Goal: Information Seeking & Learning: Learn about a topic

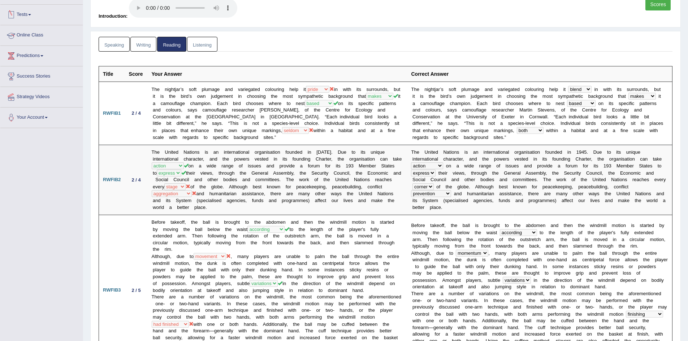
click at [110, 47] on link "Speaking" at bounding box center [114, 44] width 31 height 15
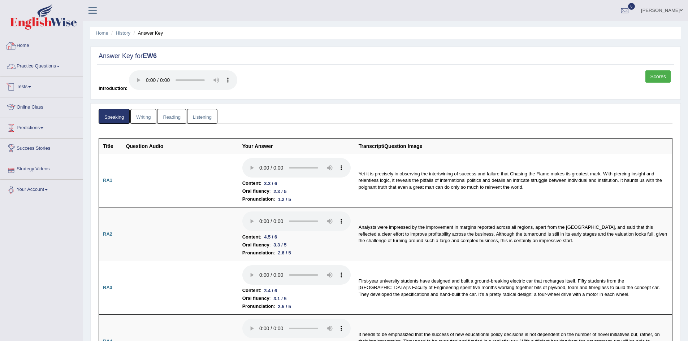
click at [23, 40] on link "Home" at bounding box center [41, 45] width 82 height 18
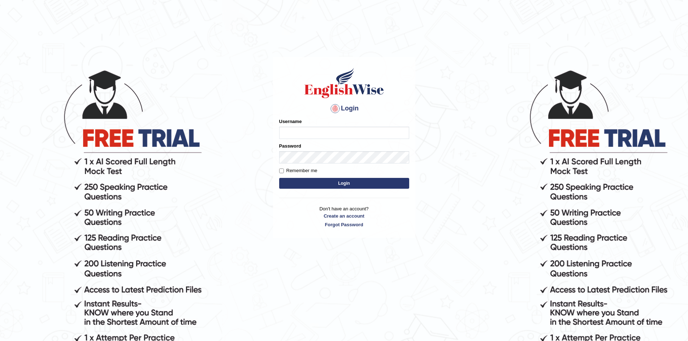
type input "sprajapati"
click at [342, 180] on button "Login" at bounding box center [344, 183] width 130 height 11
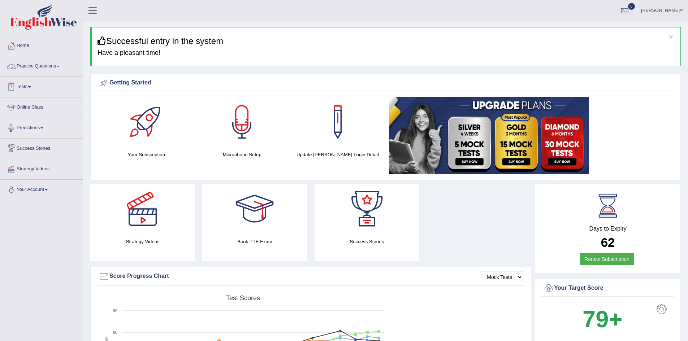
click at [30, 66] on link "Practice Questions" at bounding box center [41, 65] width 82 height 18
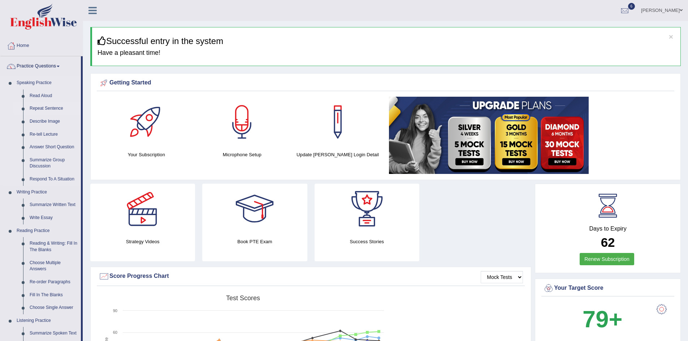
click at [44, 111] on link "Repeat Sentence" at bounding box center [53, 108] width 55 height 13
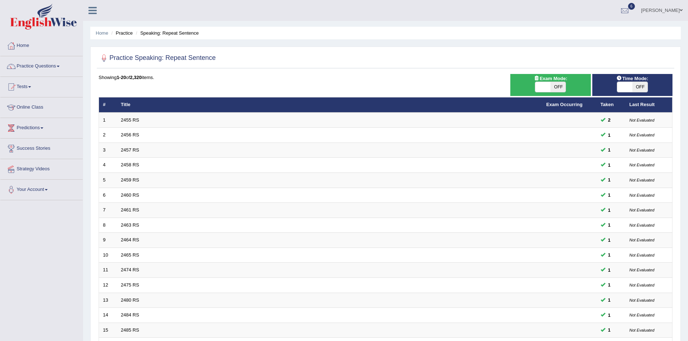
click at [555, 87] on span "OFF" at bounding box center [558, 87] width 15 height 10
checkbox input "true"
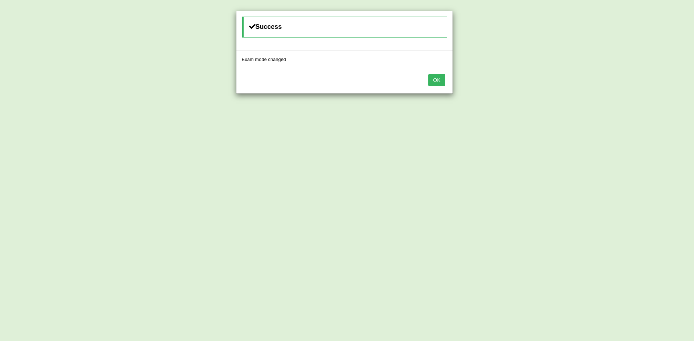
click at [439, 82] on button "OK" at bounding box center [436, 80] width 17 height 12
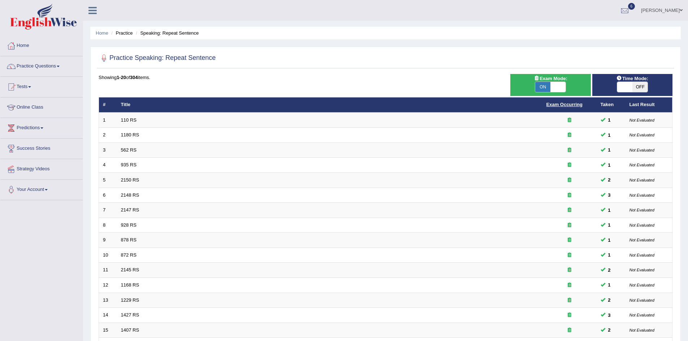
click at [566, 107] on link "Exam Occurring" at bounding box center [565, 104] width 36 height 5
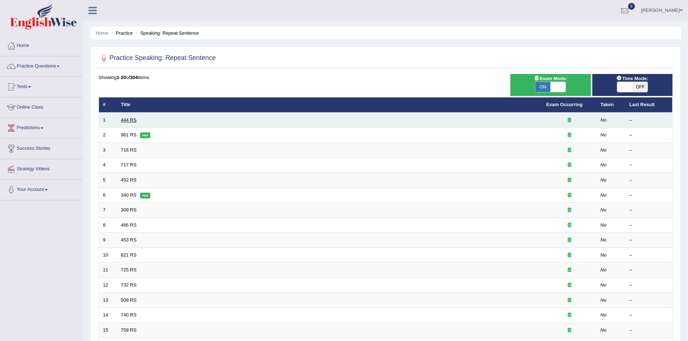
click at [129, 121] on link "444 RS" at bounding box center [129, 119] width 16 height 5
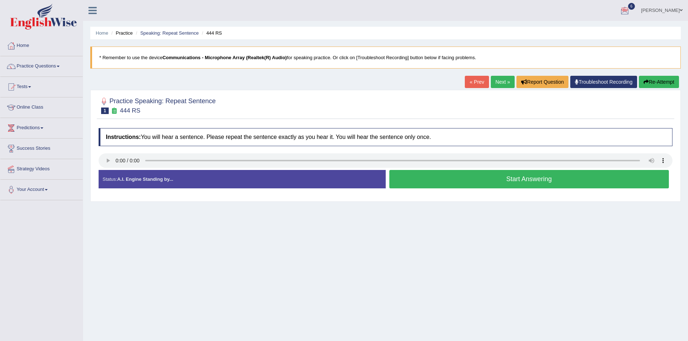
drag, startPoint x: 586, startPoint y: 275, endPoint x: 551, endPoint y: 125, distance: 154.0
click at [551, 125] on div "Instructions: You will hear a sentence. Please repeat the sentence exactly as y…" at bounding box center [386, 161] width 578 height 73
click at [512, 180] on button "Start Answering" at bounding box center [529, 179] width 280 height 18
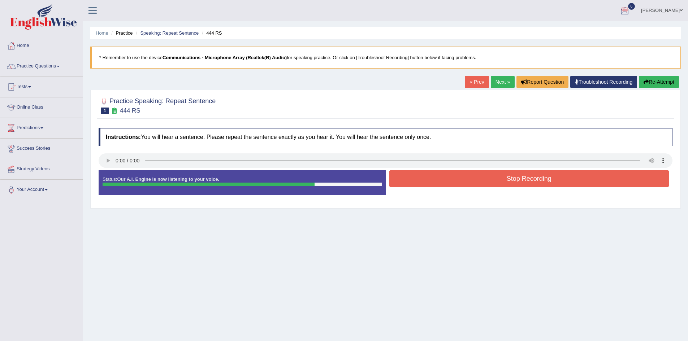
click at [508, 181] on button "Stop Recording" at bounding box center [529, 179] width 280 height 17
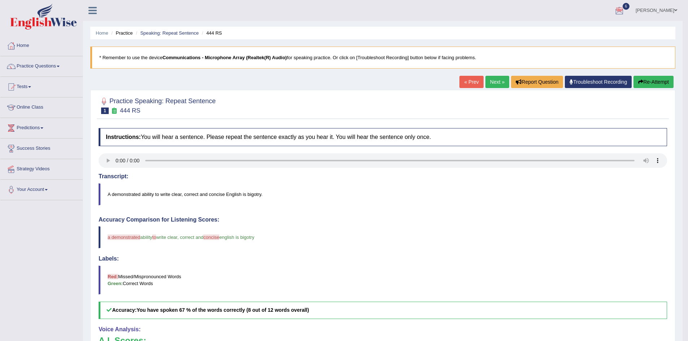
click at [653, 81] on button "Re-Attempt" at bounding box center [654, 82] width 40 height 12
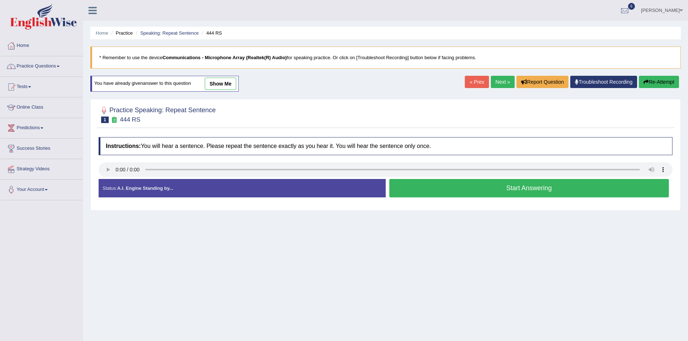
click at [524, 190] on button "Start Answering" at bounding box center [529, 188] width 280 height 18
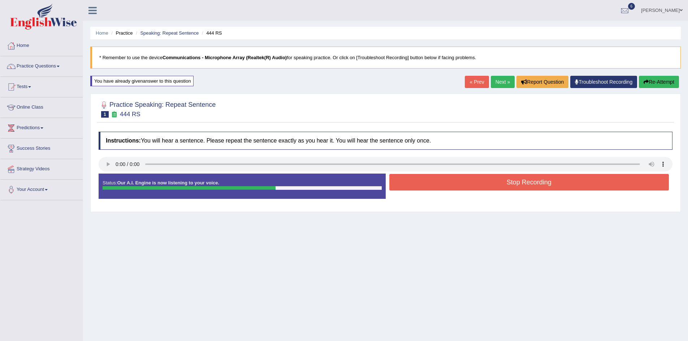
click at [535, 184] on button "Stop Recording" at bounding box center [529, 182] width 280 height 17
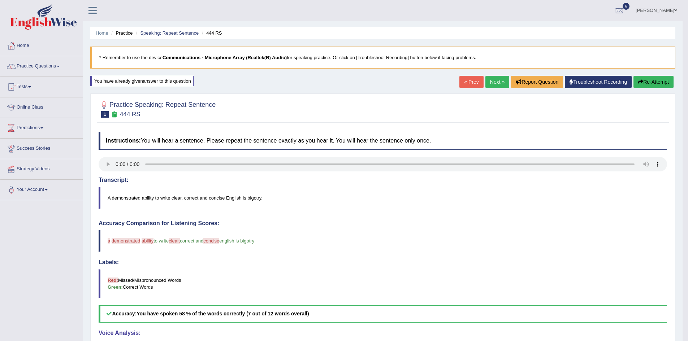
click at [522, 267] on div "Labels: Red: Missed/Mispronounced Words Green: Correct Words" at bounding box center [383, 278] width 569 height 39
click at [647, 80] on button "Re-Attempt" at bounding box center [654, 82] width 40 height 12
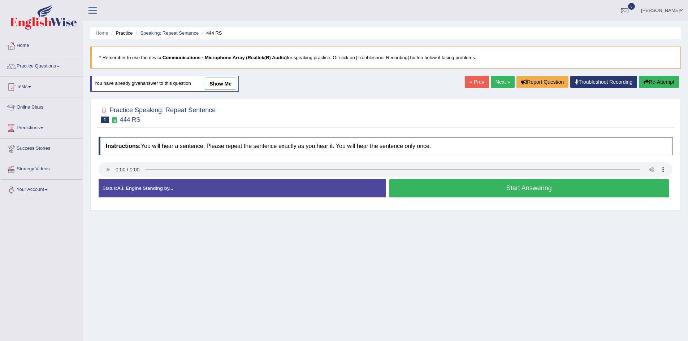
click at [524, 195] on button "Start Answering" at bounding box center [529, 188] width 280 height 18
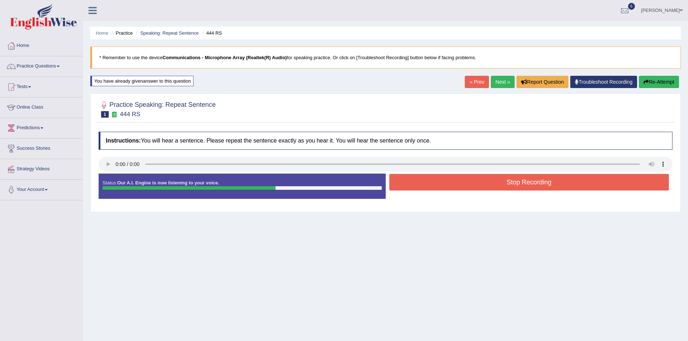
click at [535, 184] on button "Stop Recording" at bounding box center [529, 182] width 280 height 17
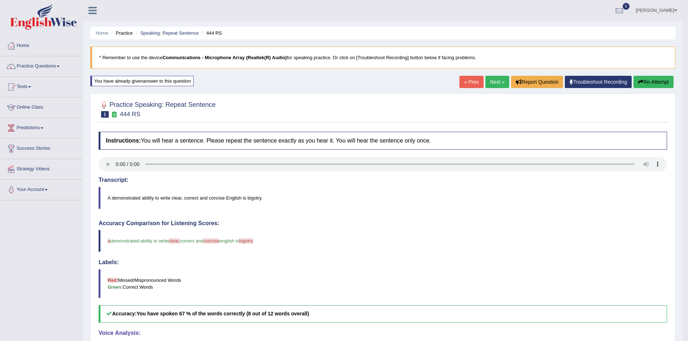
click at [493, 85] on link "Next »" at bounding box center [498, 82] width 24 height 12
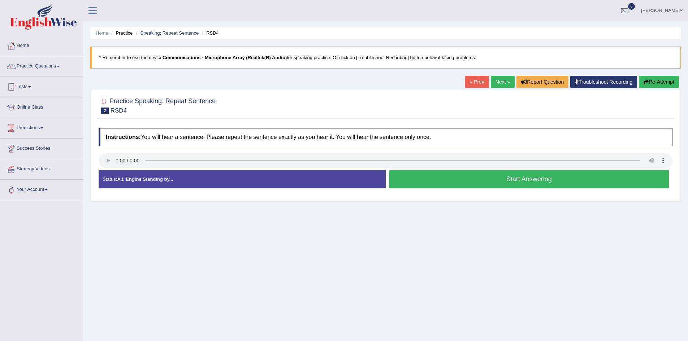
click at [517, 176] on button "Start Answering" at bounding box center [529, 179] width 280 height 18
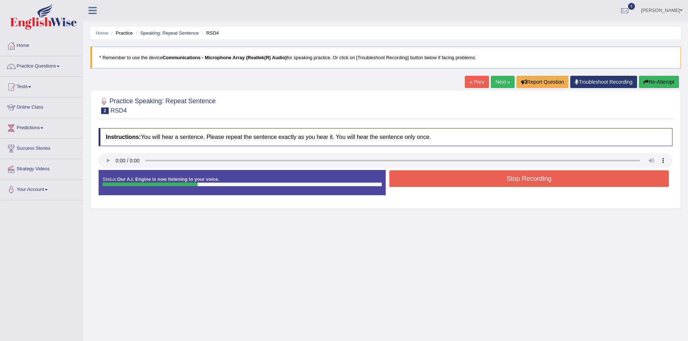
click at [515, 181] on button "Stop Recording" at bounding box center [529, 179] width 280 height 17
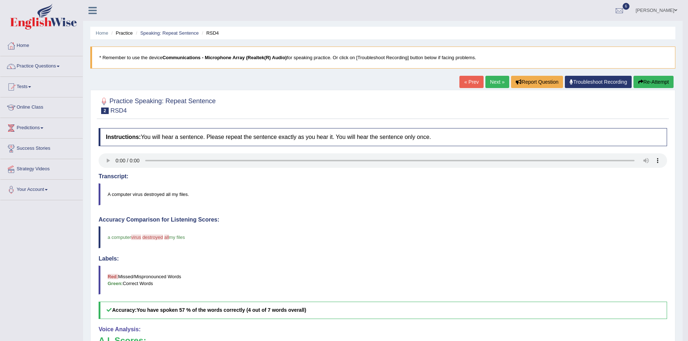
click at [656, 84] on button "Re-Attempt" at bounding box center [654, 82] width 40 height 12
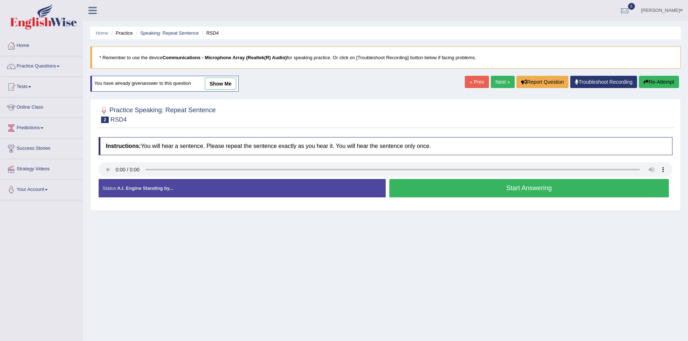
click at [539, 192] on button "Start Answering" at bounding box center [529, 188] width 280 height 18
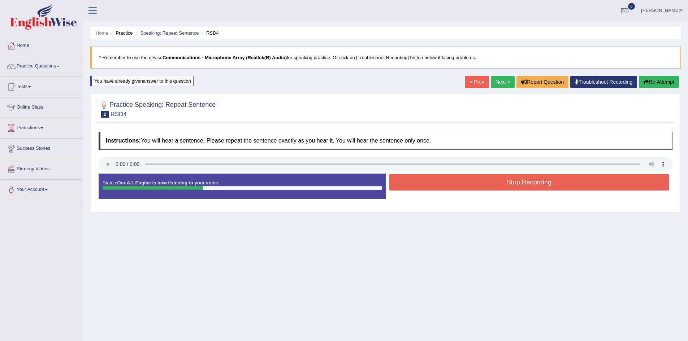
click at [527, 187] on button "Stop Recording" at bounding box center [529, 182] width 280 height 17
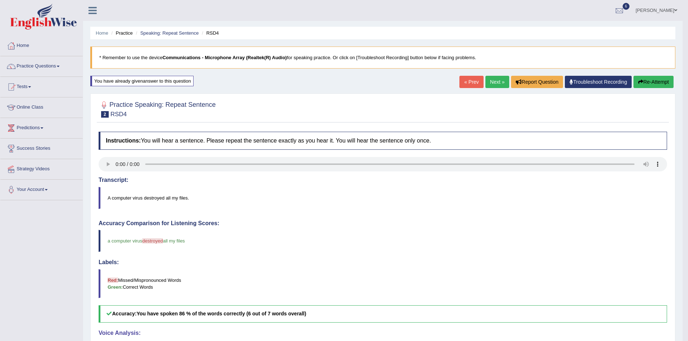
click at [652, 81] on button "Re-Attempt" at bounding box center [654, 82] width 40 height 12
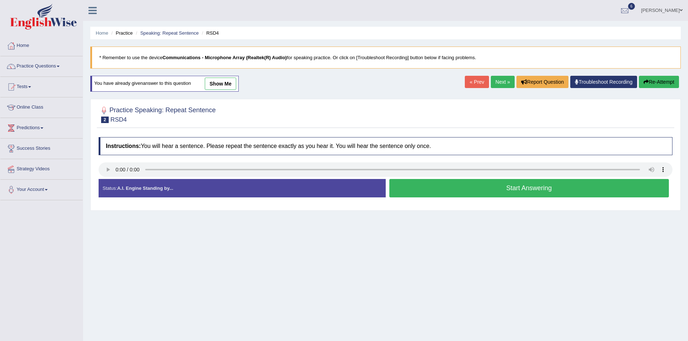
click at [523, 189] on button "Start Answering" at bounding box center [529, 188] width 280 height 18
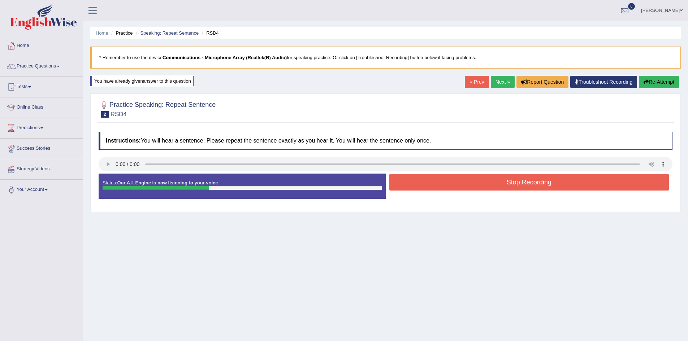
click at [525, 188] on button "Stop Recording" at bounding box center [529, 182] width 280 height 17
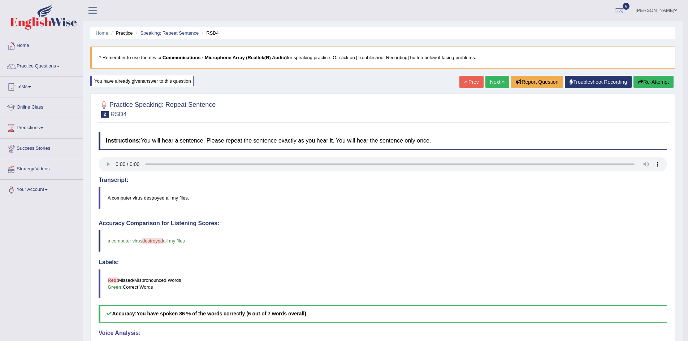
click at [644, 81] on button "Re-Attempt" at bounding box center [654, 82] width 40 height 12
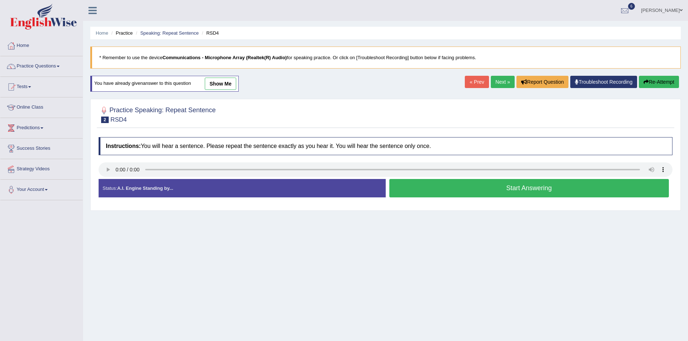
click at [509, 191] on button "Start Answering" at bounding box center [529, 188] width 280 height 18
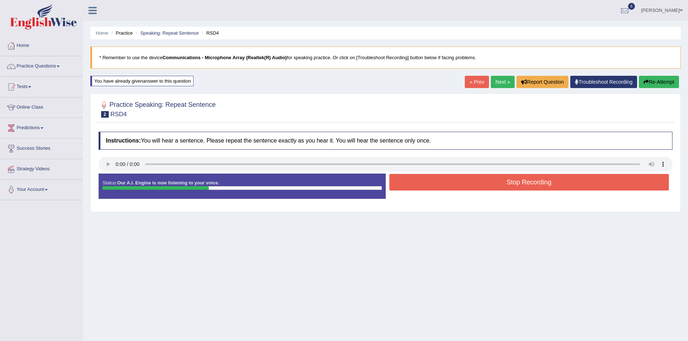
click at [521, 184] on button "Stop Recording" at bounding box center [529, 182] width 280 height 17
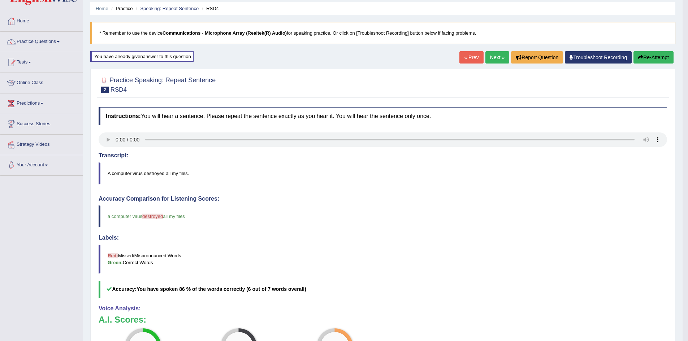
scroll to position [7, 0]
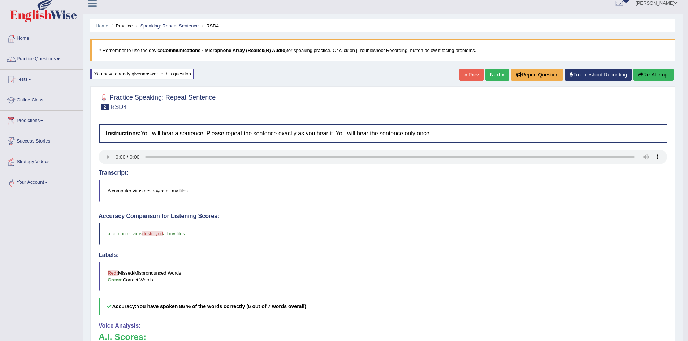
click at [653, 72] on button "Re-Attempt" at bounding box center [654, 75] width 40 height 12
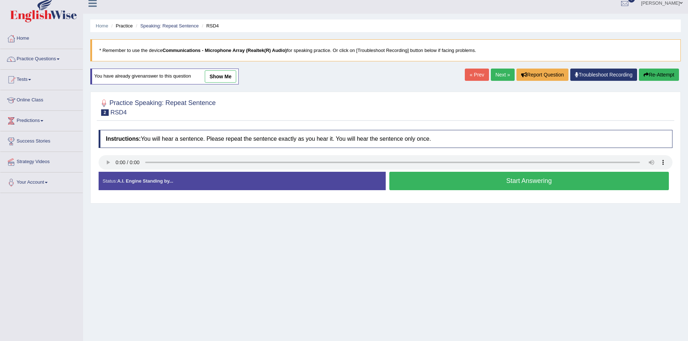
click at [517, 184] on button "Start Answering" at bounding box center [529, 181] width 280 height 18
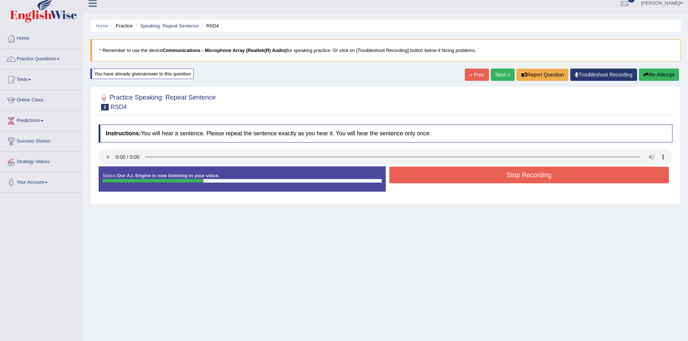
click at [541, 180] on button "Stop Recording" at bounding box center [529, 175] width 280 height 17
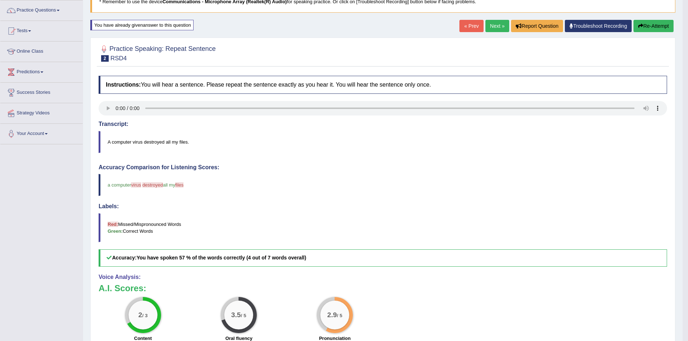
scroll to position [152, 0]
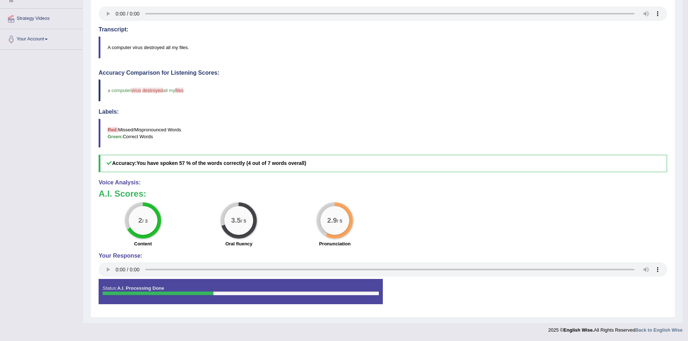
click at [155, 91] on span "destroyed" at bounding box center [152, 90] width 21 height 5
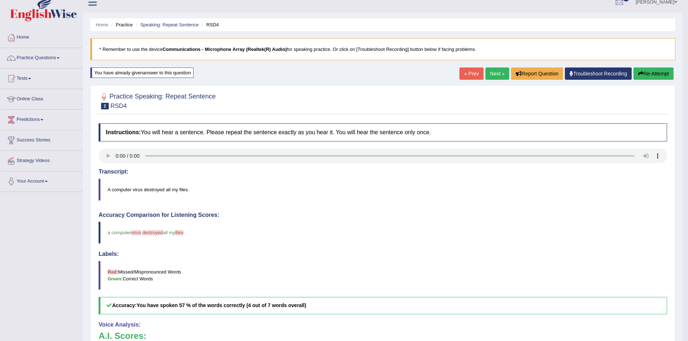
scroll to position [0, 0]
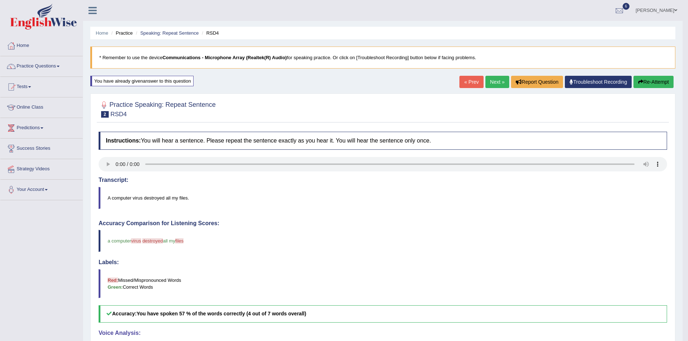
click at [658, 82] on button "Re-Attempt" at bounding box center [654, 82] width 40 height 12
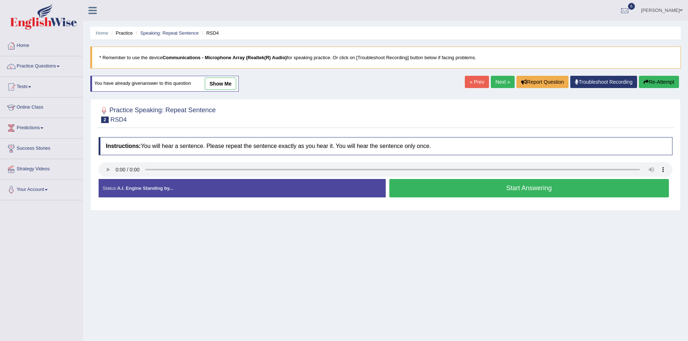
click at [534, 187] on button "Start Answering" at bounding box center [529, 188] width 280 height 18
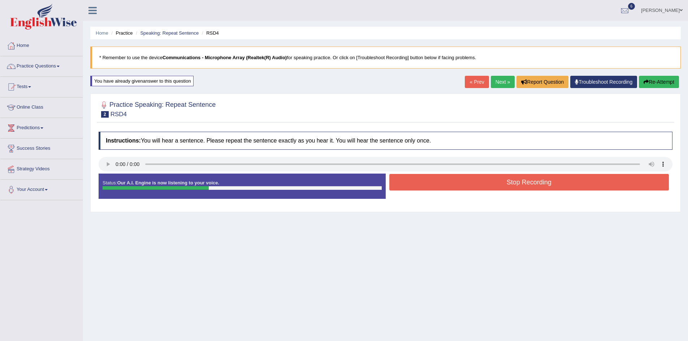
click at [536, 185] on button "Stop Recording" at bounding box center [529, 182] width 280 height 17
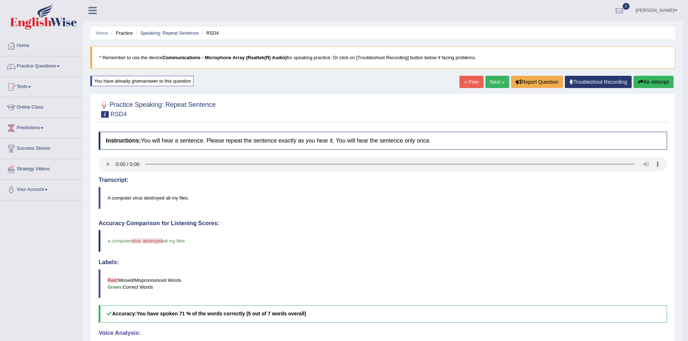
click at [495, 82] on link "Next »" at bounding box center [498, 82] width 24 height 12
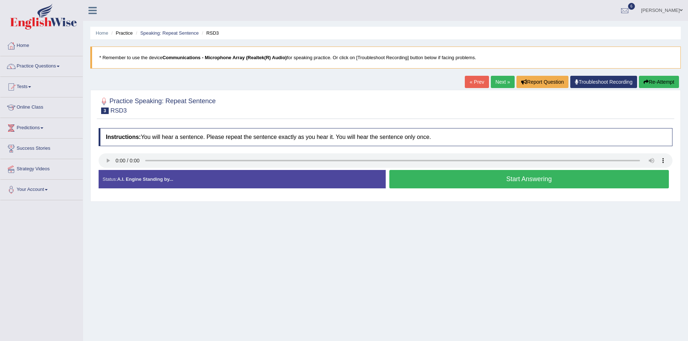
click at [543, 182] on button "Start Answering" at bounding box center [529, 179] width 280 height 18
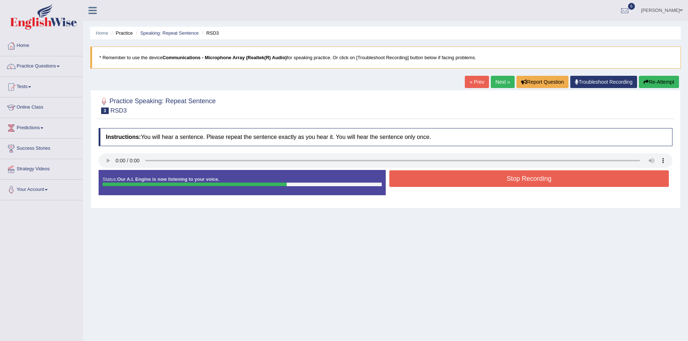
click at [545, 181] on button "Stop Recording" at bounding box center [529, 179] width 280 height 17
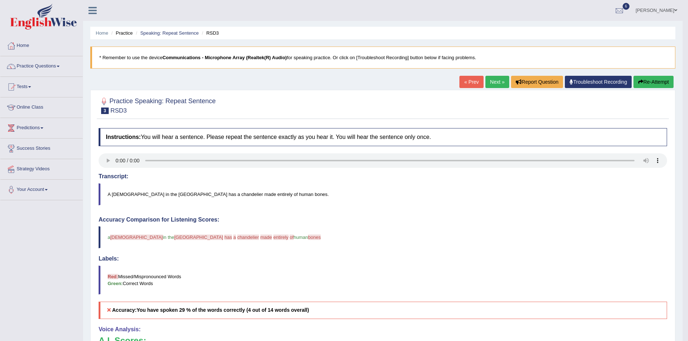
click at [657, 81] on button "Re-Attempt" at bounding box center [654, 82] width 40 height 12
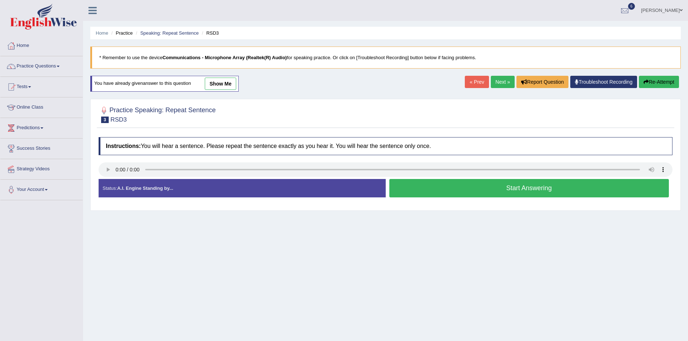
click at [531, 189] on button "Start Answering" at bounding box center [529, 188] width 280 height 18
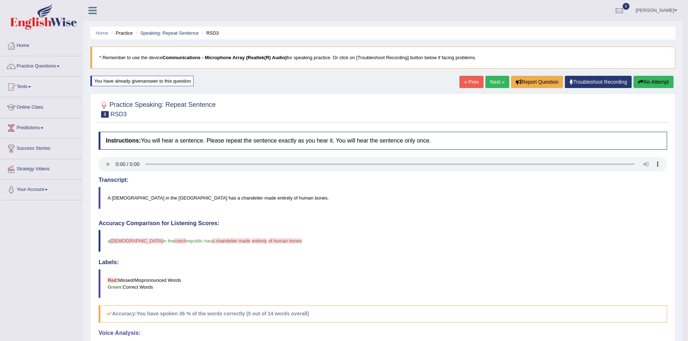
click at [655, 79] on button "Re-Attempt" at bounding box center [654, 82] width 40 height 12
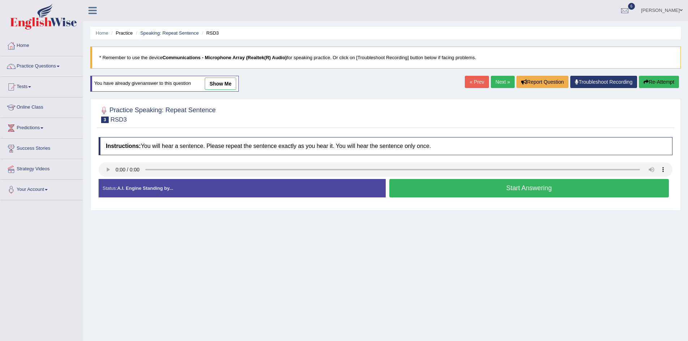
click at [532, 190] on button "Start Answering" at bounding box center [529, 188] width 280 height 18
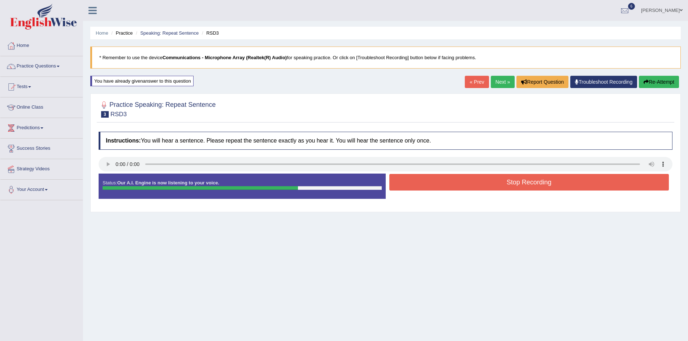
click at [540, 184] on button "Stop Recording" at bounding box center [529, 182] width 280 height 17
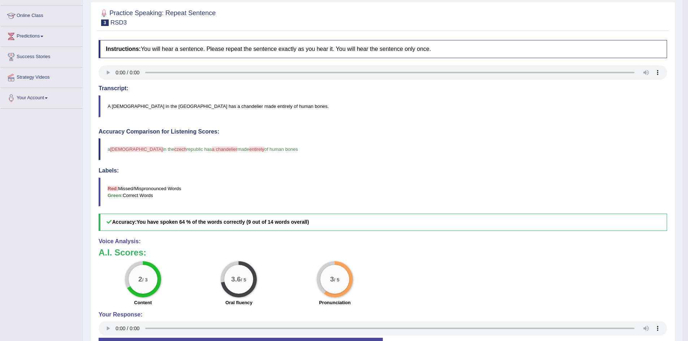
scroll to position [79, 0]
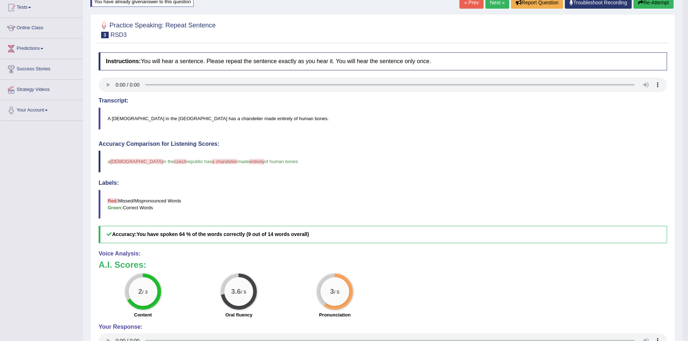
click at [655, 5] on button "Re-Attempt" at bounding box center [654, 2] width 40 height 12
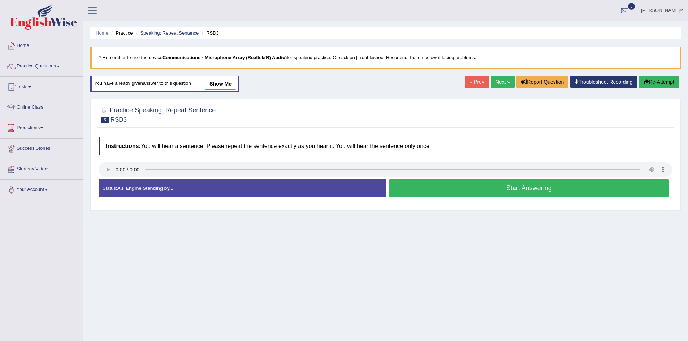
scroll to position [38, 0]
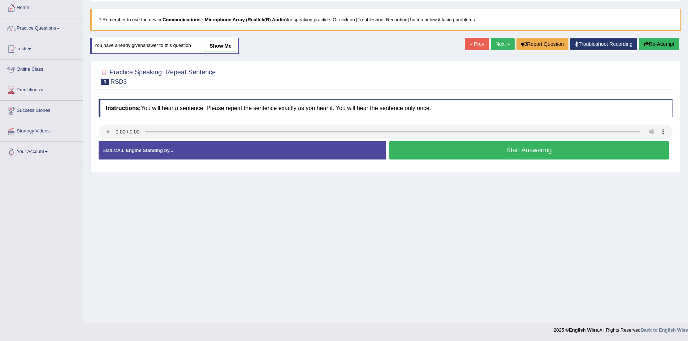
click at [533, 154] on button "Start Answering" at bounding box center [529, 150] width 280 height 18
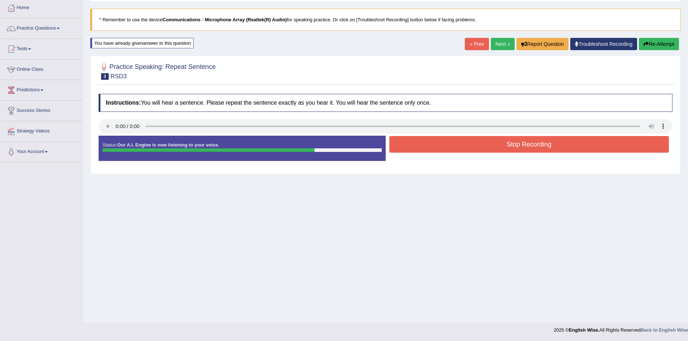
click at [543, 146] on button "Stop Recording" at bounding box center [529, 144] width 280 height 17
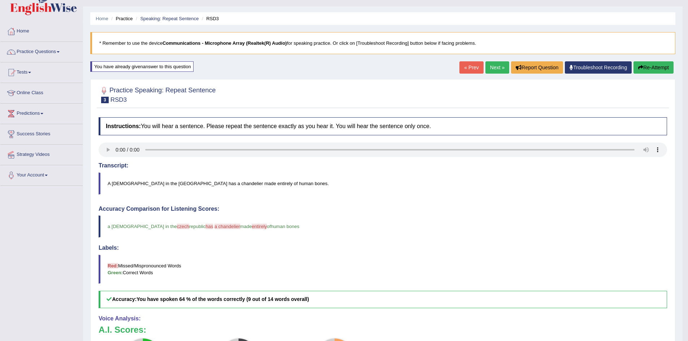
scroll to position [0, 0]
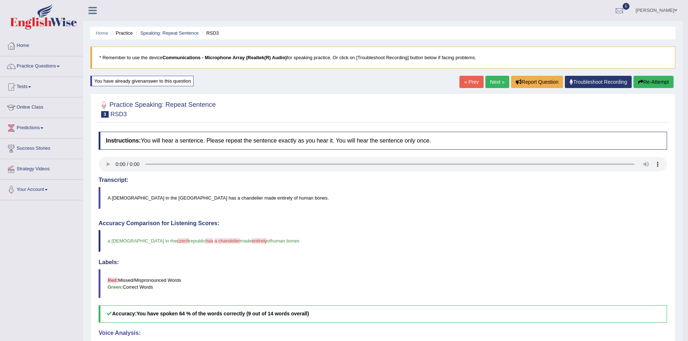
click at [494, 77] on link "Next »" at bounding box center [498, 82] width 24 height 12
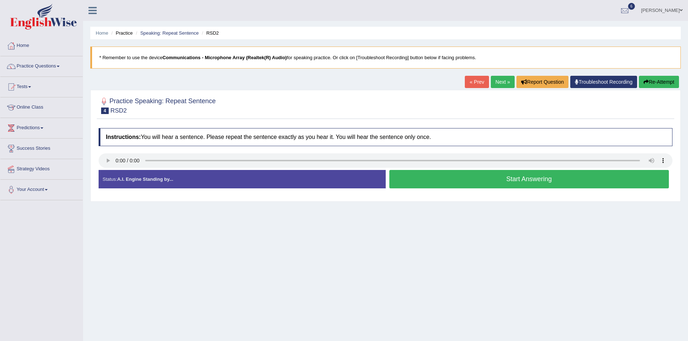
click at [537, 180] on button "Start Answering" at bounding box center [529, 179] width 280 height 18
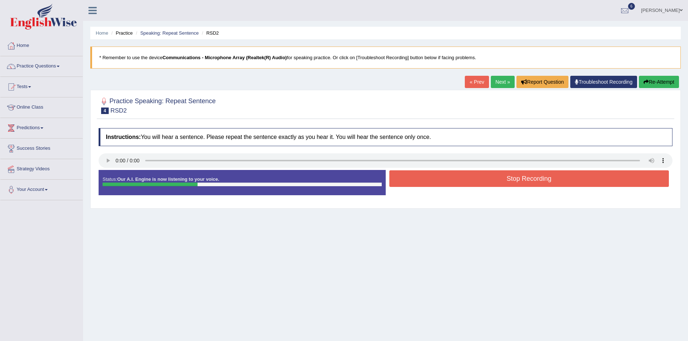
click at [531, 180] on button "Stop Recording" at bounding box center [529, 179] width 280 height 17
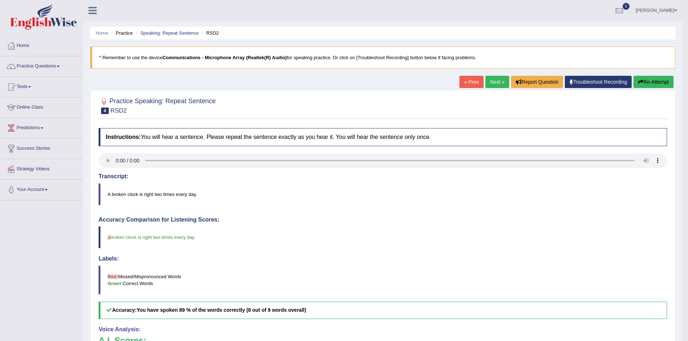
click at [653, 79] on button "Re-Attempt" at bounding box center [654, 82] width 40 height 12
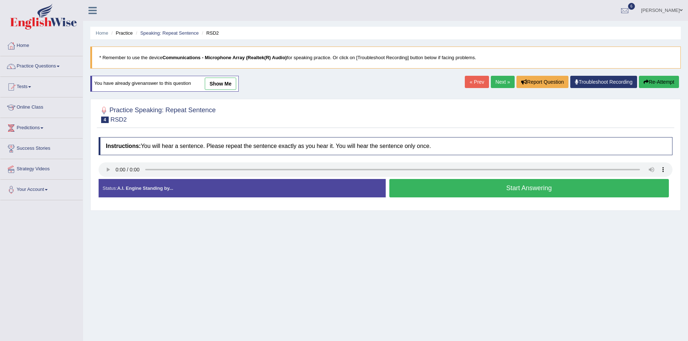
click at [515, 192] on button "Start Answering" at bounding box center [529, 188] width 280 height 18
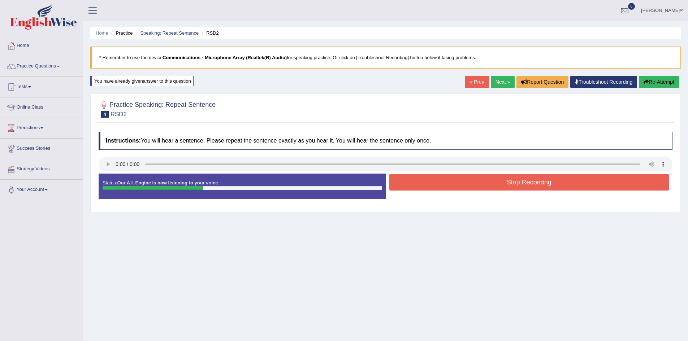
click at [524, 185] on button "Stop Recording" at bounding box center [529, 182] width 280 height 17
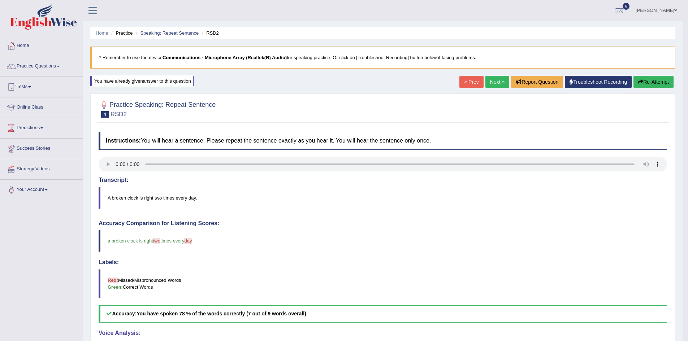
click at [493, 82] on link "Next »" at bounding box center [498, 82] width 24 height 12
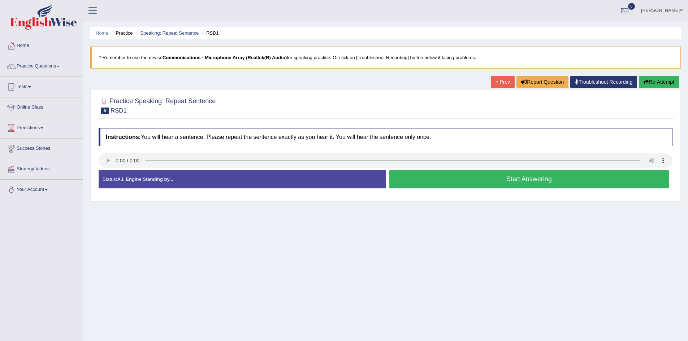
click at [517, 182] on button "Start Answering" at bounding box center [529, 179] width 280 height 18
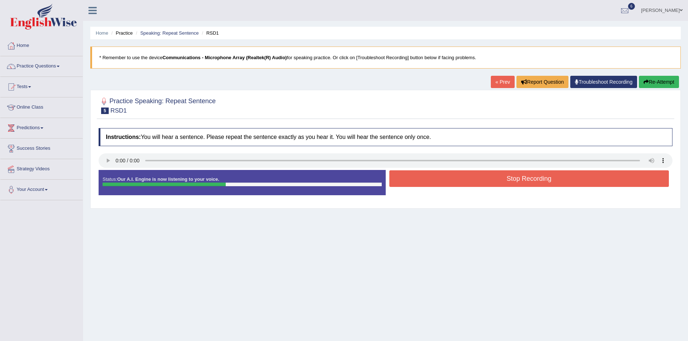
click at [517, 181] on button "Stop Recording" at bounding box center [529, 179] width 280 height 17
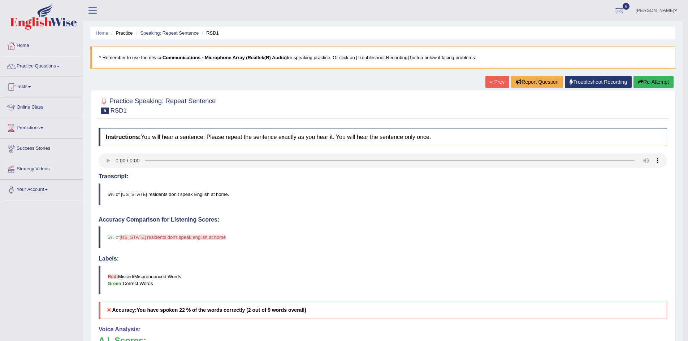
click at [648, 78] on button "Re-Attempt" at bounding box center [654, 82] width 40 height 12
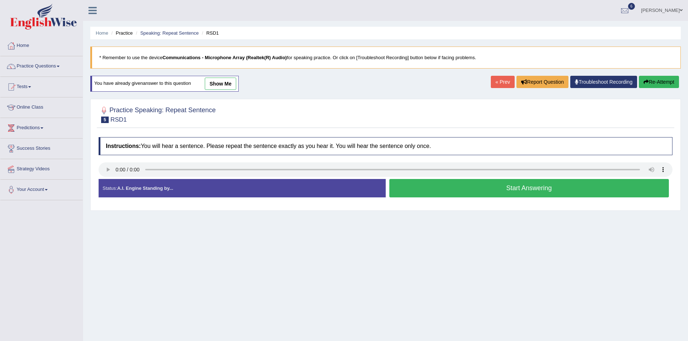
click at [532, 191] on button "Start Answering" at bounding box center [529, 188] width 280 height 18
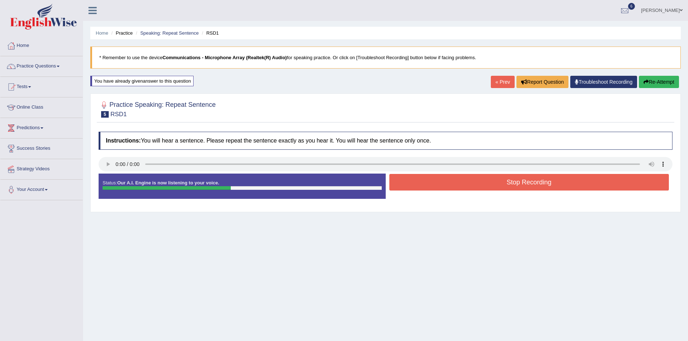
click at [526, 185] on button "Stop Recording" at bounding box center [529, 182] width 280 height 17
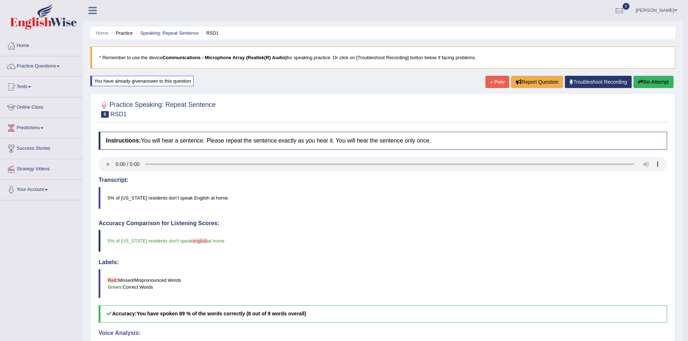
click at [654, 83] on button "Re-Attempt" at bounding box center [654, 82] width 40 height 12
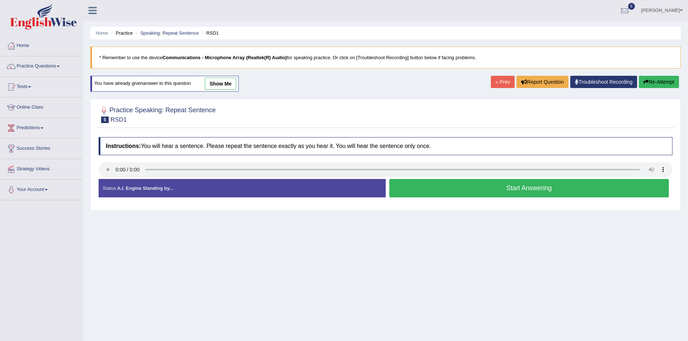
click at [527, 193] on button "Start Answering" at bounding box center [529, 188] width 280 height 18
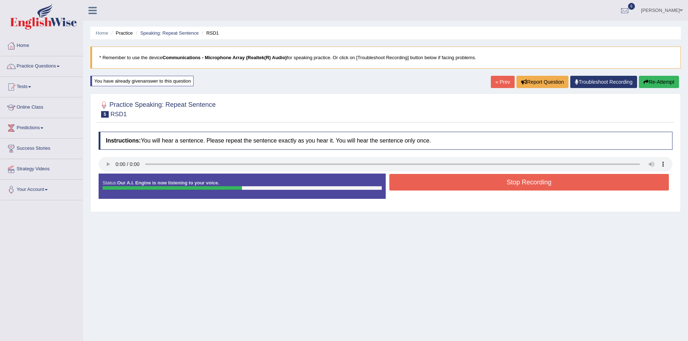
click at [530, 189] on button "Stop Recording" at bounding box center [529, 182] width 280 height 17
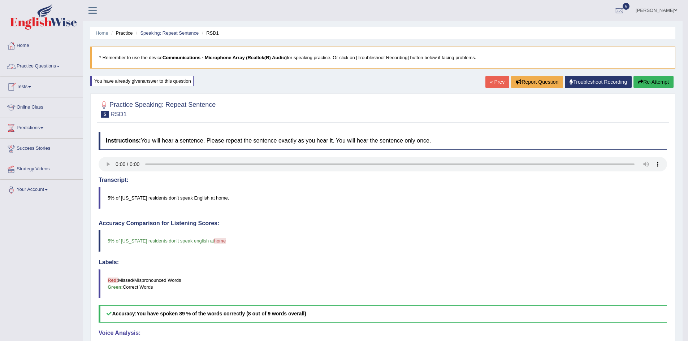
click at [52, 61] on link "Practice Questions" at bounding box center [41, 65] width 82 height 18
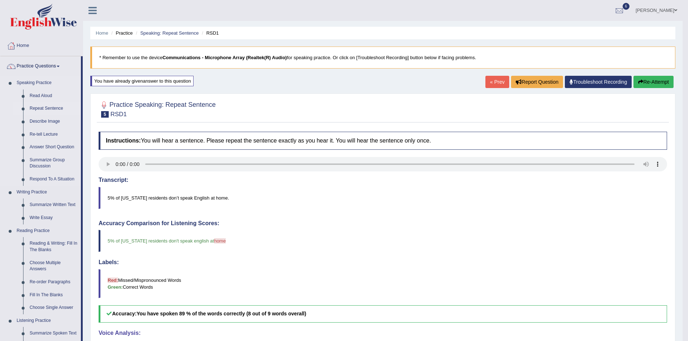
click at [48, 108] on link "Repeat Sentence" at bounding box center [53, 108] width 55 height 13
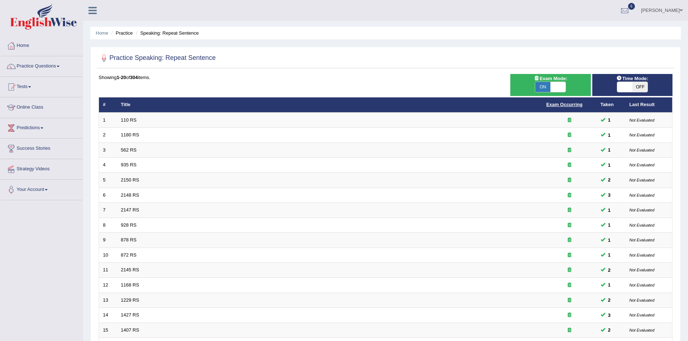
click at [563, 106] on link "Exam Occurring" at bounding box center [565, 104] width 36 height 5
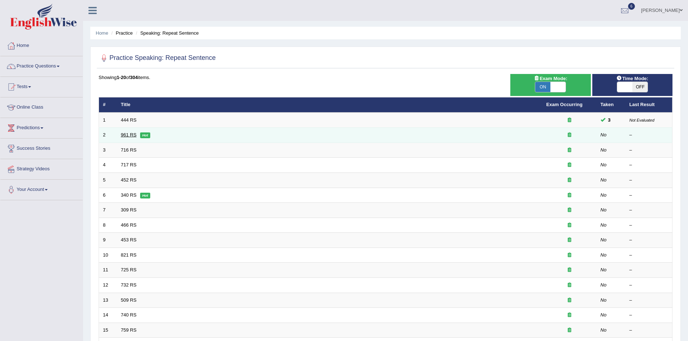
click at [133, 136] on link "961 RS" at bounding box center [129, 134] width 16 height 5
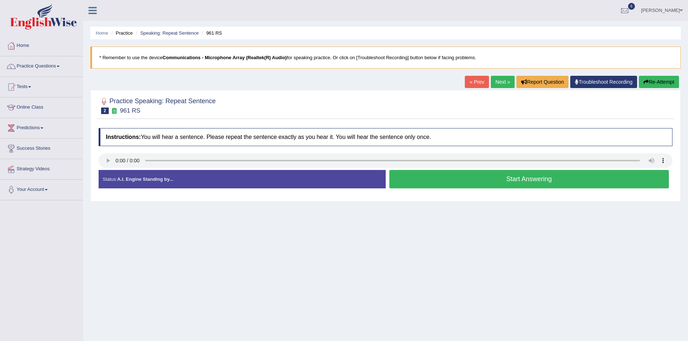
click at [538, 182] on button "Start Answering" at bounding box center [529, 179] width 280 height 18
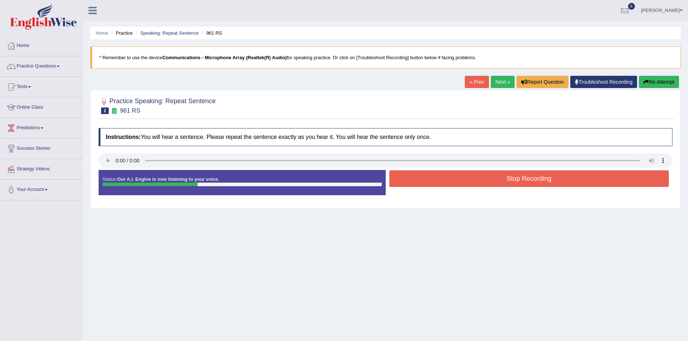
click at [529, 181] on button "Stop Recording" at bounding box center [529, 179] width 280 height 17
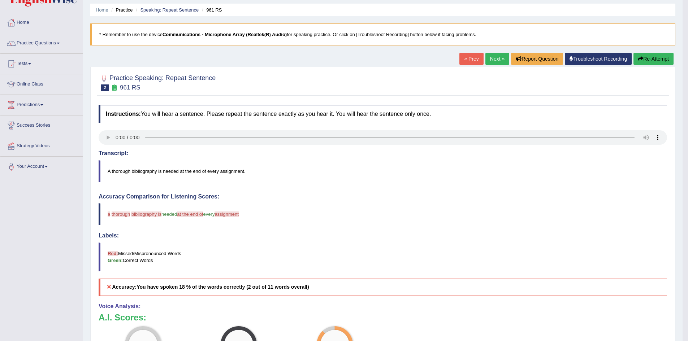
scroll to position [4, 0]
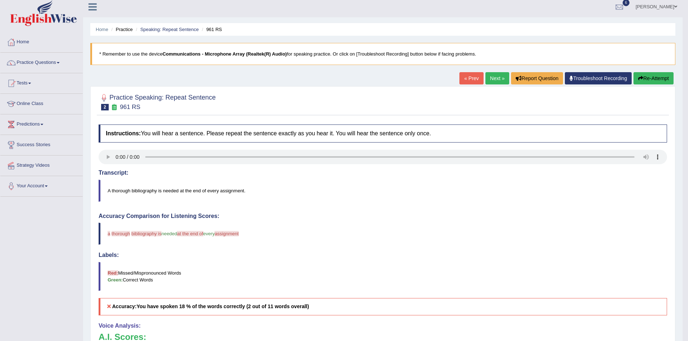
click at [650, 81] on button "Re-Attempt" at bounding box center [654, 78] width 40 height 12
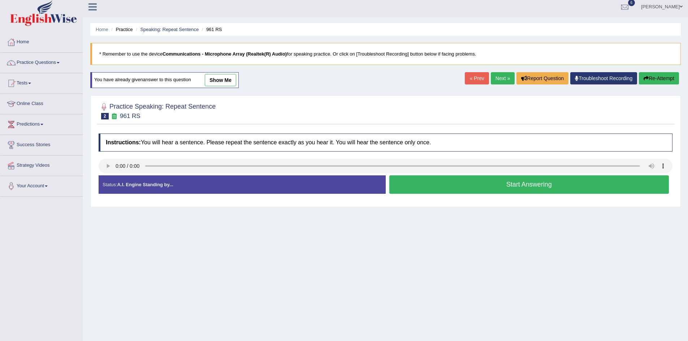
click at [522, 183] on button "Start Answering" at bounding box center [529, 185] width 280 height 18
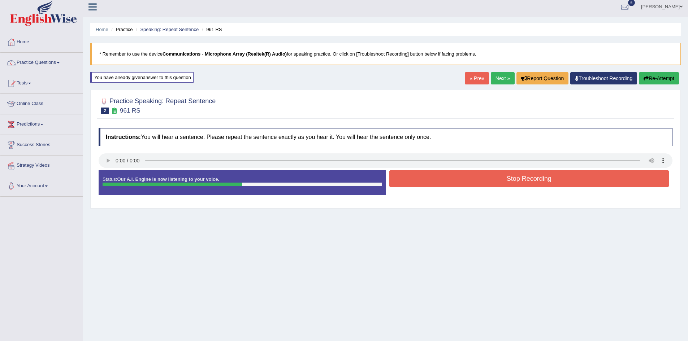
click at [526, 181] on button "Stop Recording" at bounding box center [529, 179] width 280 height 17
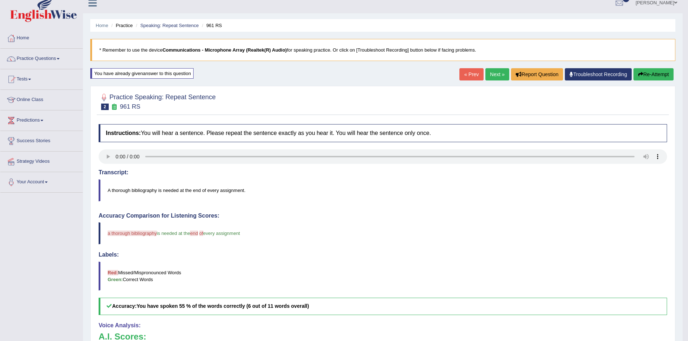
scroll to position [7, 0]
click at [657, 76] on button "Re-Attempt" at bounding box center [654, 75] width 40 height 12
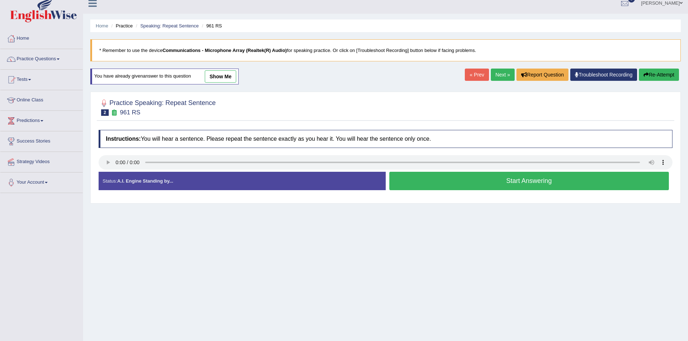
click at [532, 185] on button "Start Answering" at bounding box center [529, 181] width 280 height 18
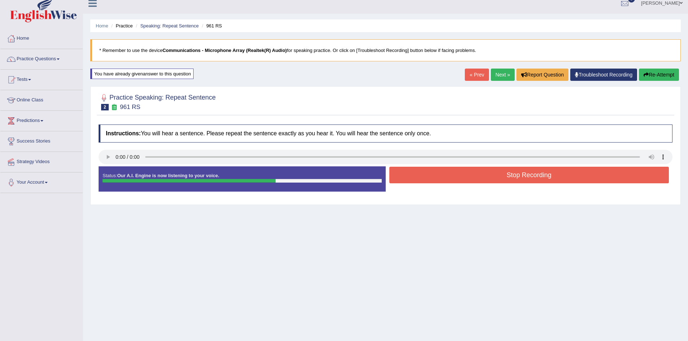
click at [532, 180] on button "Stop Recording" at bounding box center [529, 175] width 280 height 17
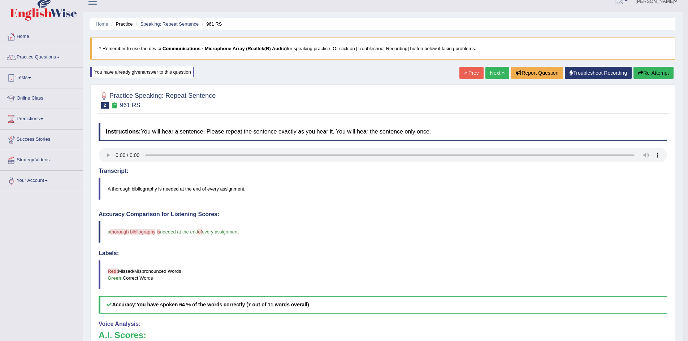
scroll to position [7, 0]
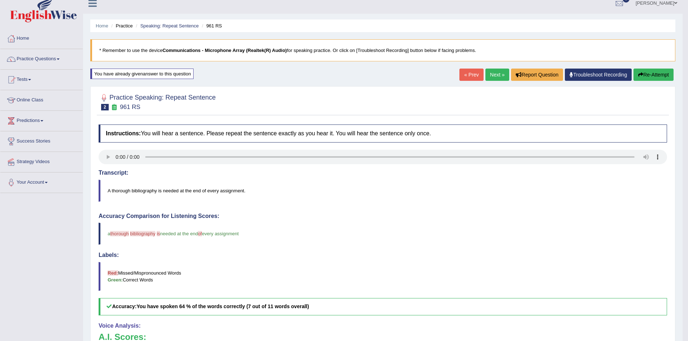
click at [494, 76] on link "Next »" at bounding box center [498, 75] width 24 height 12
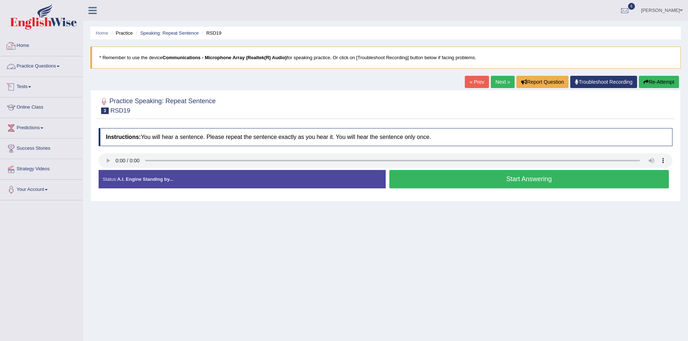
click at [23, 40] on link "Home" at bounding box center [41, 45] width 82 height 18
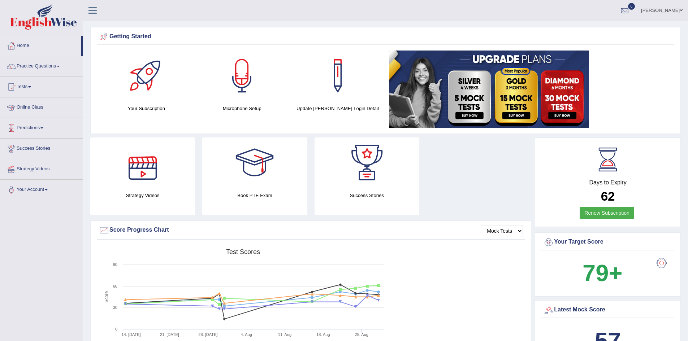
click at [31, 108] on link "Online Class" at bounding box center [41, 107] width 82 height 18
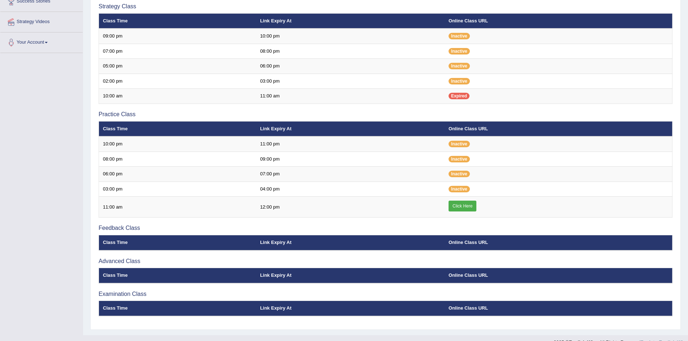
scroll to position [161, 0]
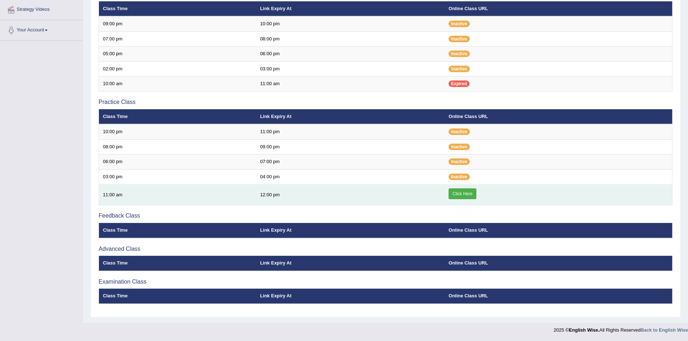
click at [471, 194] on link "Click Here" at bounding box center [463, 194] width 28 height 11
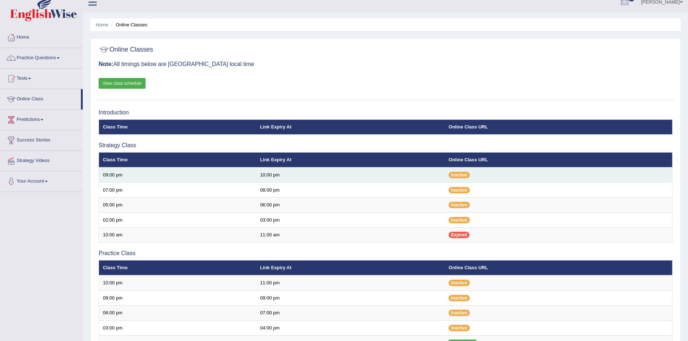
scroll to position [0, 0]
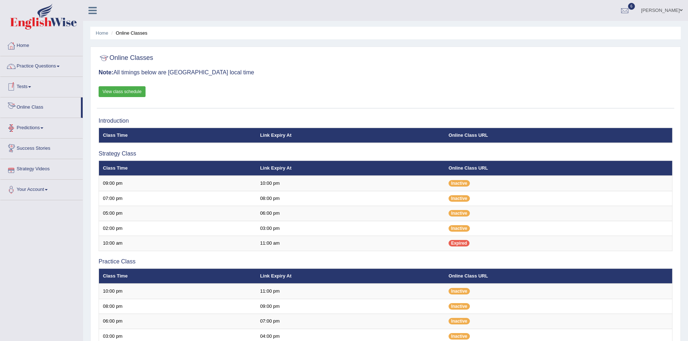
click at [35, 107] on link "Online Class" at bounding box center [40, 107] width 81 height 18
click at [23, 42] on link "Home" at bounding box center [41, 45] width 82 height 18
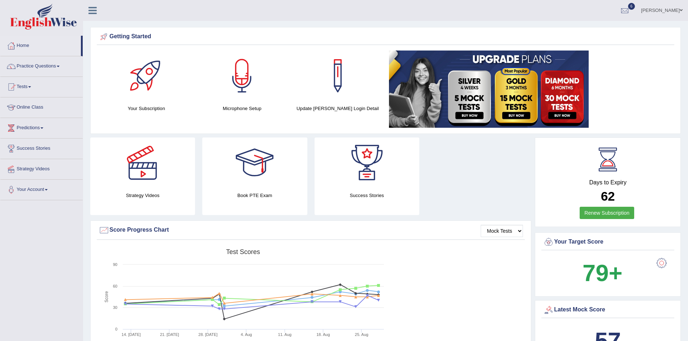
click at [28, 108] on link "Online Class" at bounding box center [41, 107] width 82 height 18
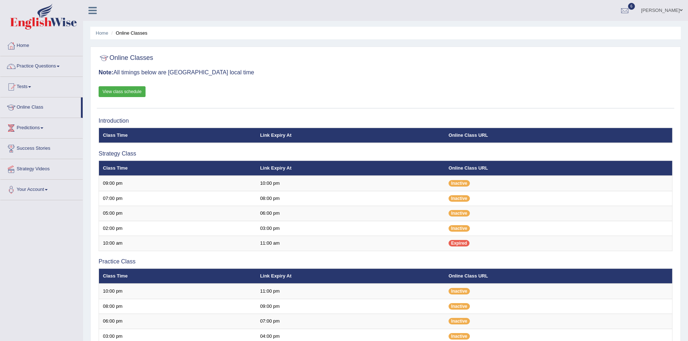
click at [25, 86] on link "Tests" at bounding box center [41, 86] width 82 height 18
click at [19, 130] on link "History" at bounding box center [47, 129] width 68 height 13
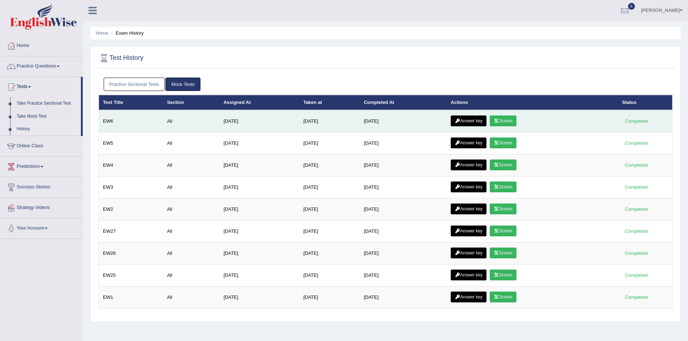
click at [513, 122] on link "Scores" at bounding box center [503, 121] width 27 height 11
click at [474, 121] on link "Answer key" at bounding box center [469, 121] width 36 height 11
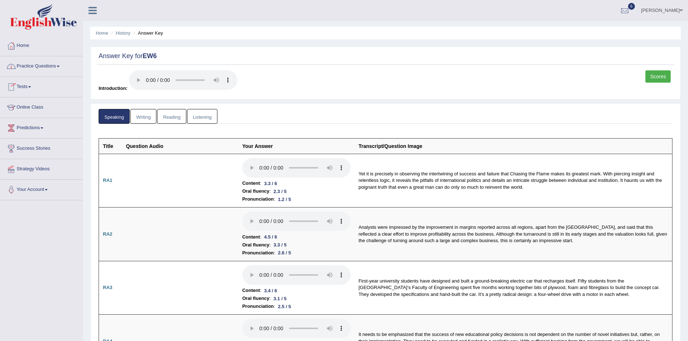
click at [25, 66] on link "Practice Questions" at bounding box center [41, 65] width 82 height 18
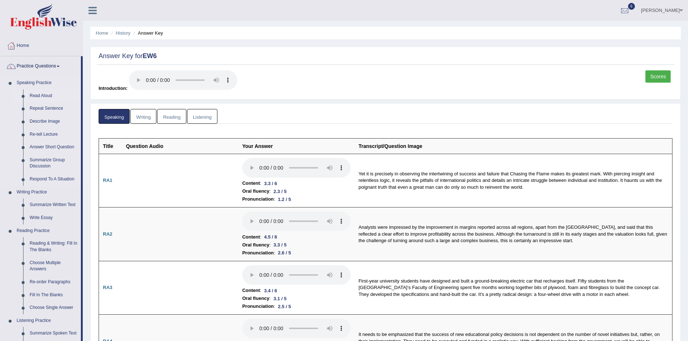
click at [41, 96] on link "Read Aloud" at bounding box center [53, 96] width 55 height 13
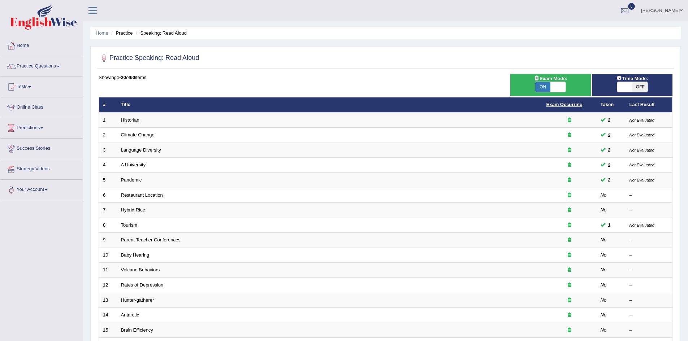
click at [560, 102] on link "Exam Occurring" at bounding box center [565, 104] width 36 height 5
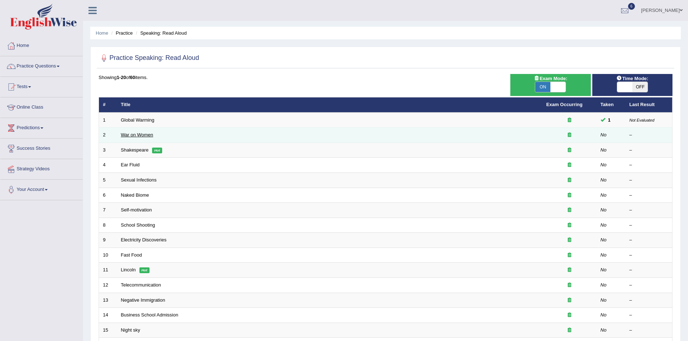
click at [130, 135] on link "War on Women" at bounding box center [137, 134] width 33 height 5
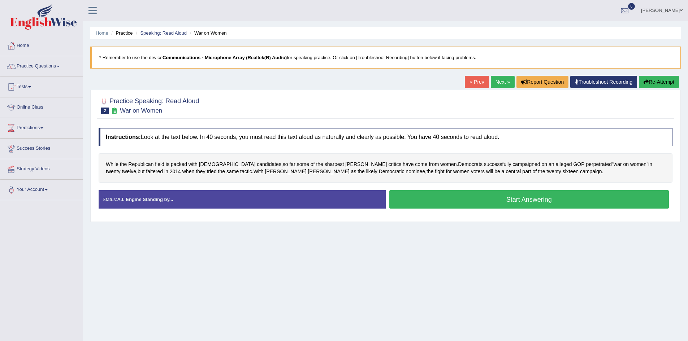
click at [535, 203] on button "Start Answering" at bounding box center [529, 199] width 280 height 18
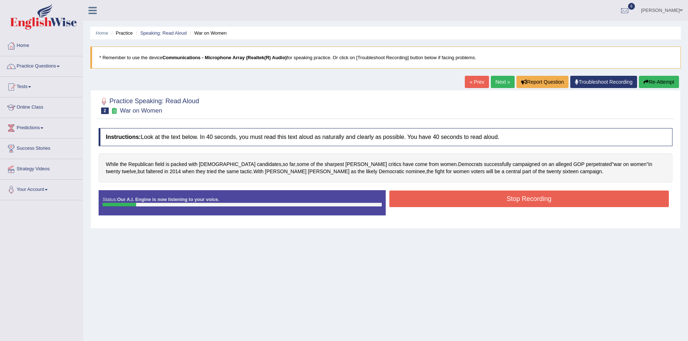
click at [510, 200] on button "Stop Recording" at bounding box center [529, 199] width 280 height 17
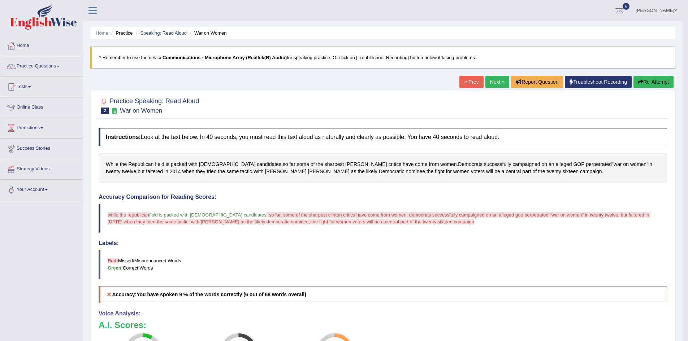
click at [656, 82] on button "Re-Attempt" at bounding box center [654, 82] width 40 height 12
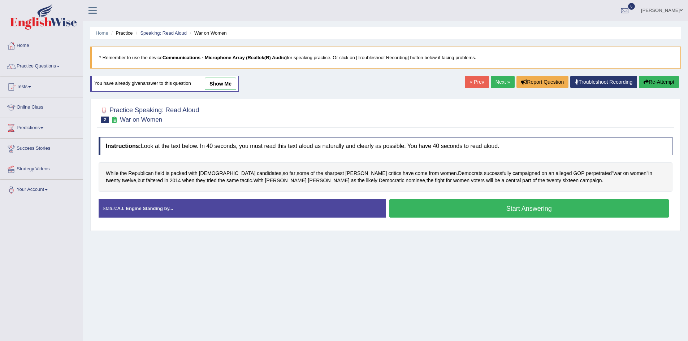
click at [520, 210] on button "Start Answering" at bounding box center [529, 208] width 280 height 18
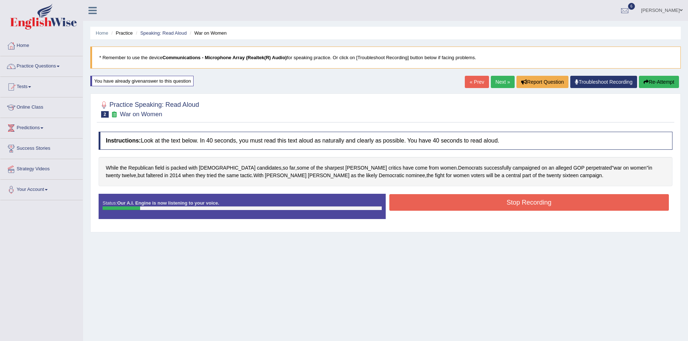
click at [535, 205] on button "Stop Recording" at bounding box center [529, 202] width 280 height 17
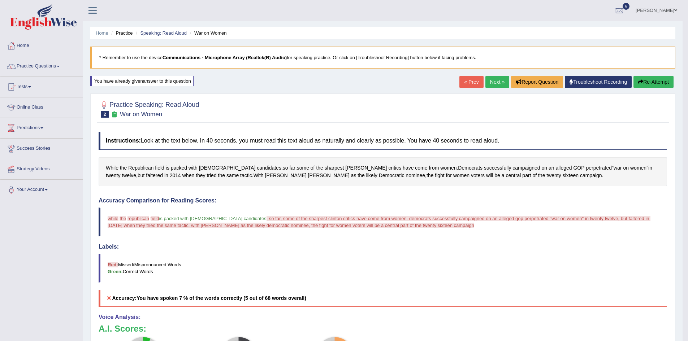
click at [496, 82] on link "Next »" at bounding box center [498, 82] width 24 height 12
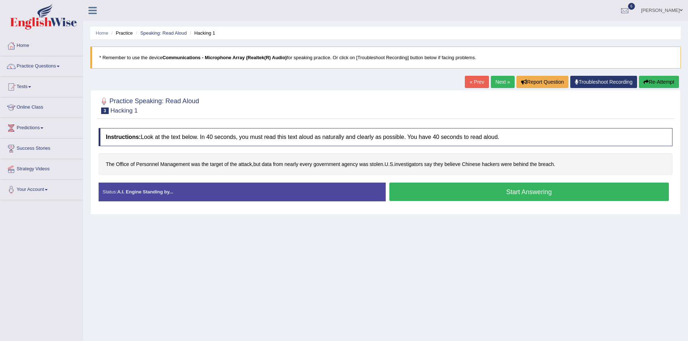
click at [522, 197] on button "Start Answering" at bounding box center [529, 192] width 280 height 18
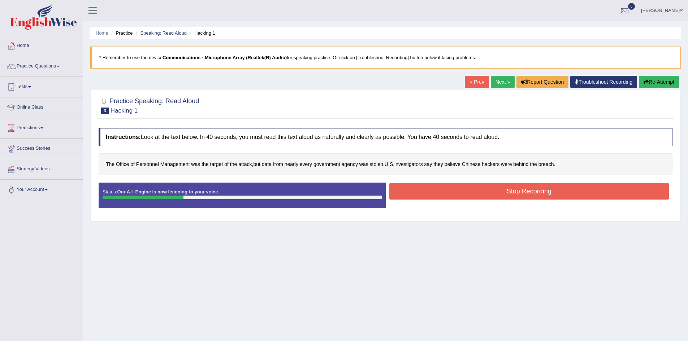
click at [540, 193] on button "Stop Recording" at bounding box center [529, 191] width 280 height 17
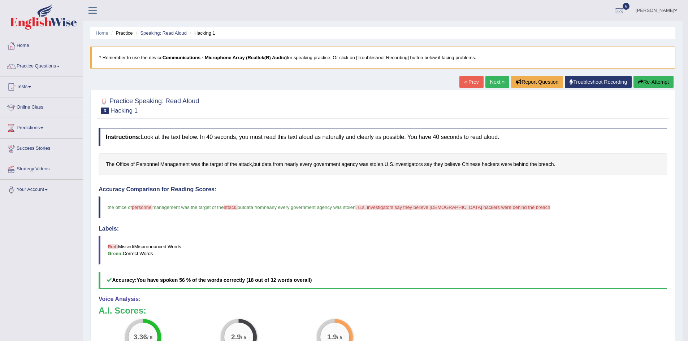
click at [658, 82] on button "Re-Attempt" at bounding box center [654, 82] width 40 height 12
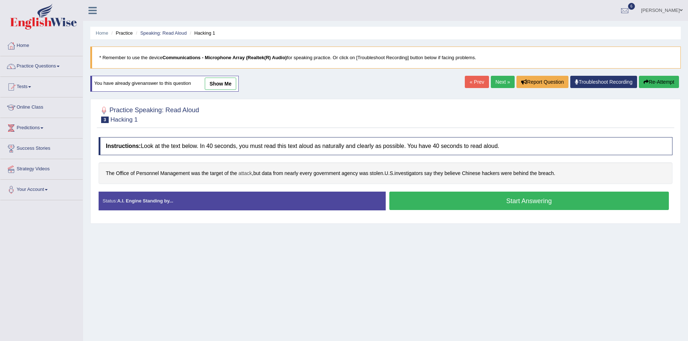
click at [248, 174] on span "attack" at bounding box center [244, 174] width 13 height 8
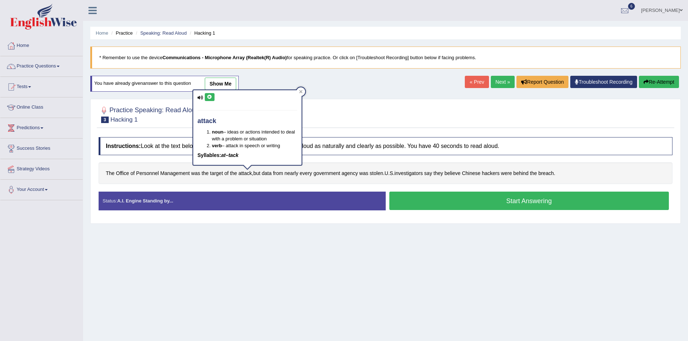
click at [209, 96] on icon at bounding box center [209, 97] width 5 height 4
click at [303, 91] on div at bounding box center [301, 91] width 9 height 9
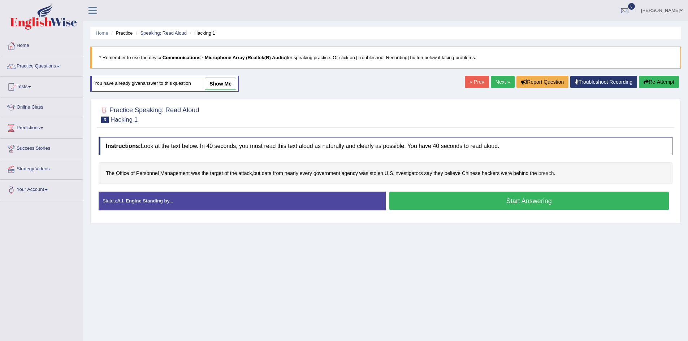
click at [552, 176] on span "breach" at bounding box center [547, 174] width 16 height 8
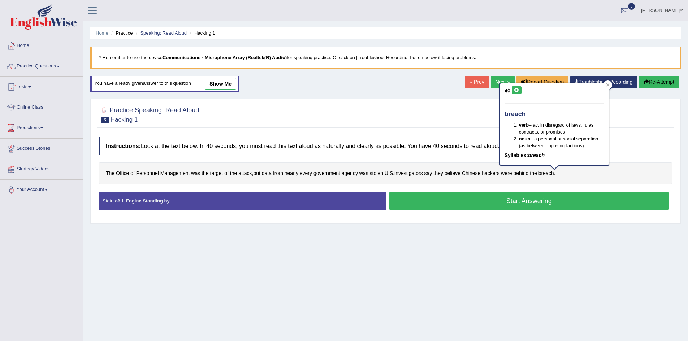
click at [518, 87] on button at bounding box center [517, 90] width 10 height 8
click at [518, 90] on icon at bounding box center [516, 90] width 5 height 4
click at [497, 241] on div "Home Practice Speaking: Read Aloud Hacking 1 * Remember to use the device Commu…" at bounding box center [385, 180] width 605 height 361
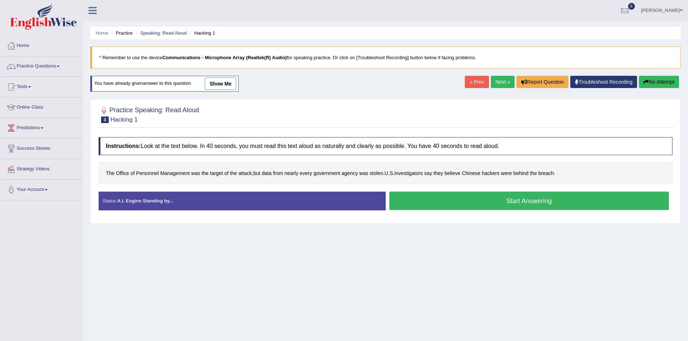
click at [530, 206] on button "Start Answering" at bounding box center [529, 201] width 280 height 18
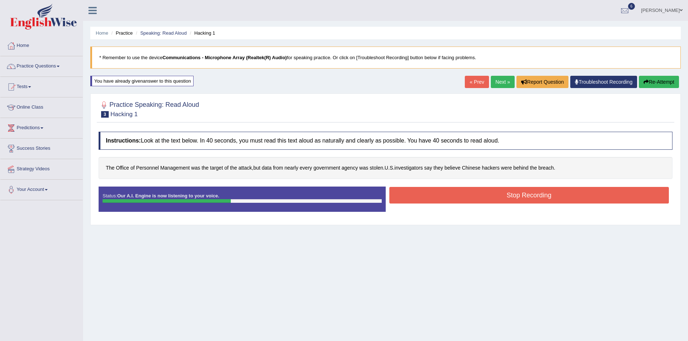
click at [531, 197] on button "Stop Recording" at bounding box center [529, 195] width 280 height 17
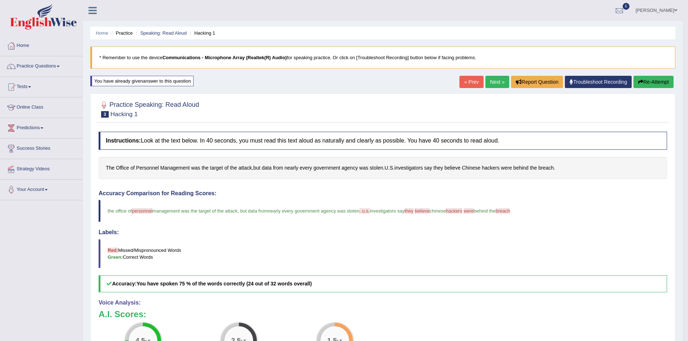
click at [495, 81] on link "Next »" at bounding box center [498, 82] width 24 height 12
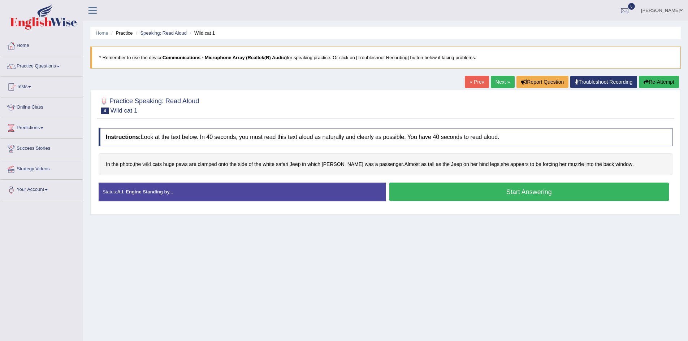
click at [149, 168] on span "wild" at bounding box center [146, 165] width 9 height 8
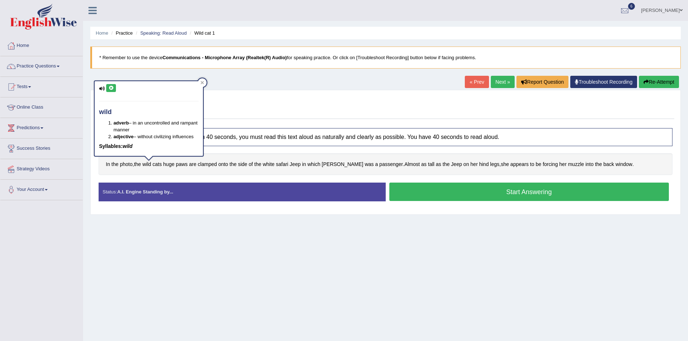
click at [112, 87] on icon at bounding box center [110, 88] width 5 height 4
click at [111, 87] on icon at bounding box center [110, 88] width 5 height 4
click at [203, 80] on div at bounding box center [202, 82] width 9 height 9
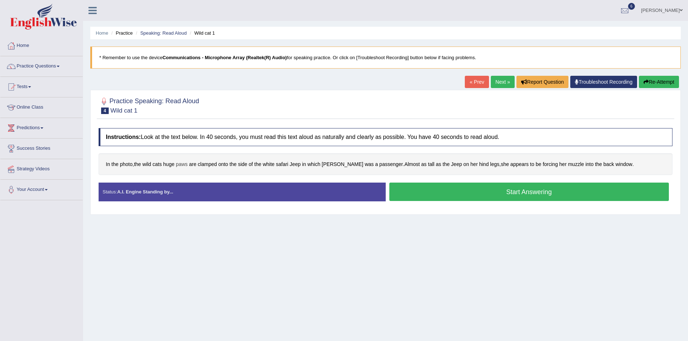
click at [185, 165] on span "paws" at bounding box center [182, 165] width 12 height 8
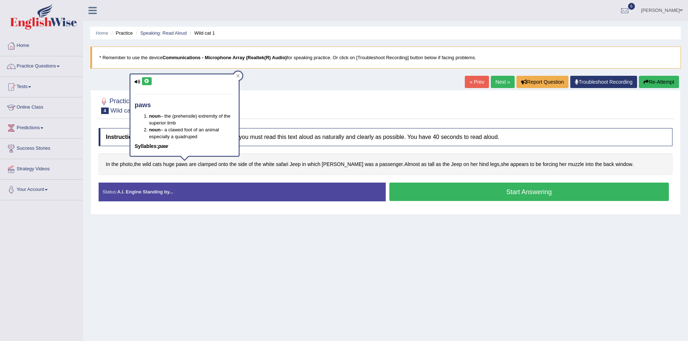
click at [144, 79] on button at bounding box center [147, 81] width 10 height 8
click at [237, 74] on div at bounding box center [238, 76] width 9 height 9
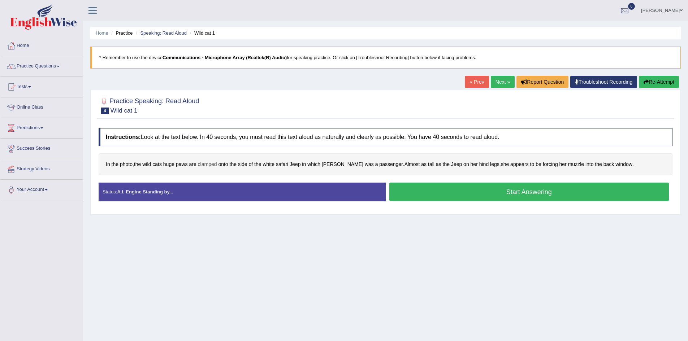
click at [210, 167] on span "clamped" at bounding box center [207, 165] width 19 height 8
click at [210, 112] on button at bounding box center [210, 115] width 10 height 8
click at [229, 107] on div at bounding box center [227, 109] width 9 height 9
click at [545, 193] on button "Start Answering" at bounding box center [529, 192] width 280 height 18
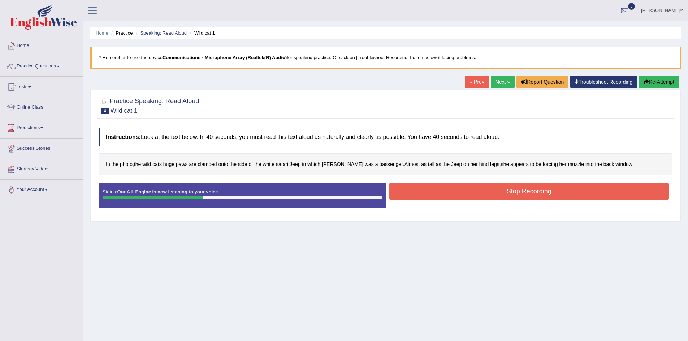
click at [537, 194] on button "Stop Recording" at bounding box center [529, 191] width 280 height 17
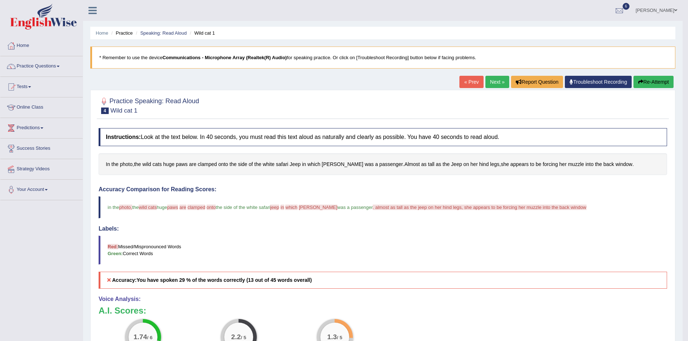
click at [660, 81] on button "Re-Attempt" at bounding box center [654, 82] width 40 height 12
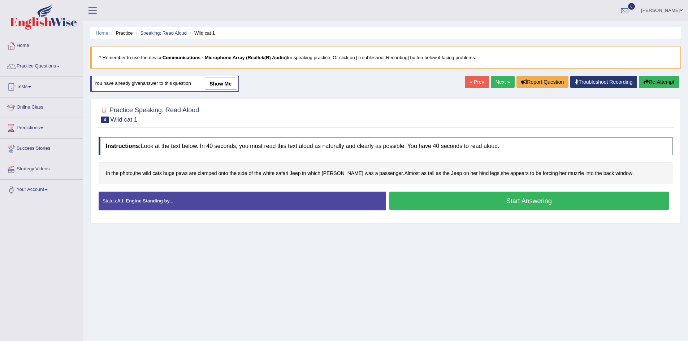
click at [532, 203] on button "Start Answering" at bounding box center [529, 201] width 280 height 18
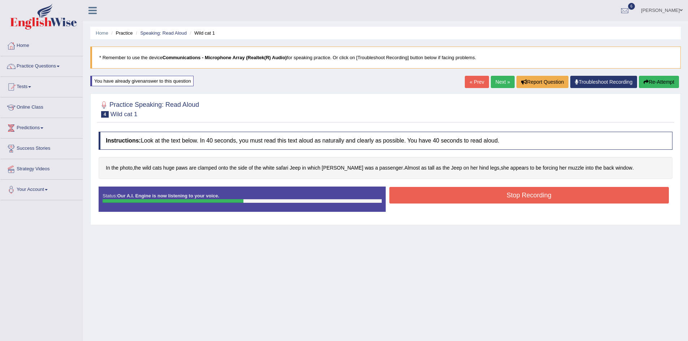
click at [537, 201] on button "Stop Recording" at bounding box center [529, 195] width 280 height 17
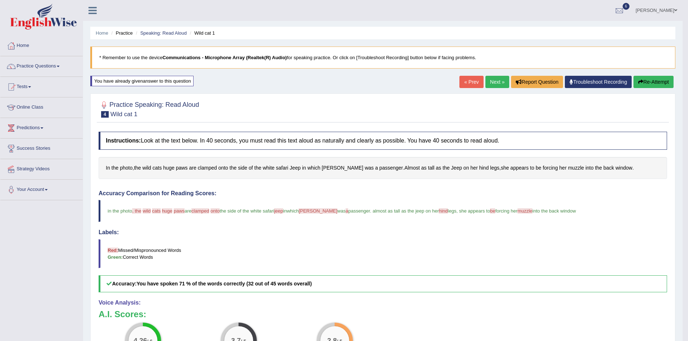
click at [492, 82] on link "Next »" at bounding box center [498, 82] width 24 height 12
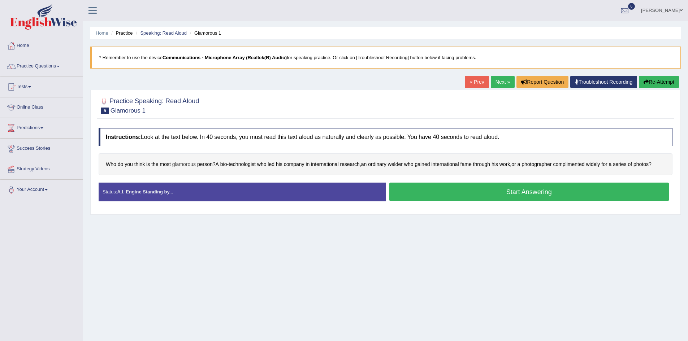
click at [188, 166] on span "glamorous" at bounding box center [183, 165] width 23 height 8
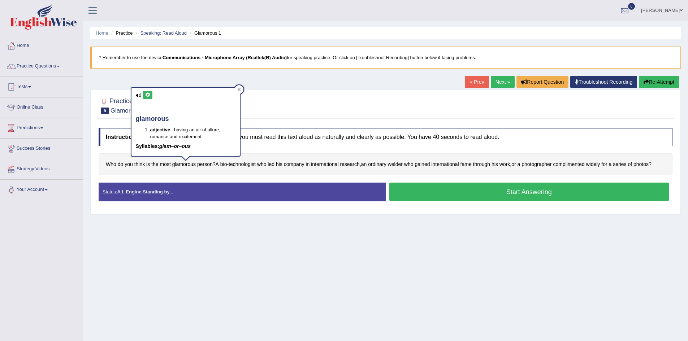
click at [147, 93] on icon at bounding box center [147, 95] width 5 height 4
click at [148, 95] on icon at bounding box center [147, 95] width 5 height 4
click at [329, 258] on div "Home Practice Speaking: Read Aloud Glamorous 1 * Remember to use the device Com…" at bounding box center [385, 180] width 605 height 361
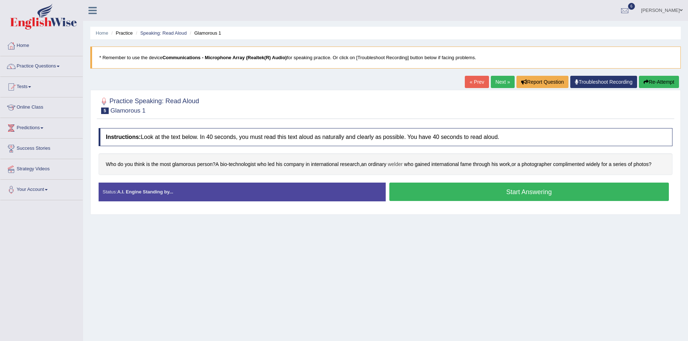
click at [403, 165] on span "welder" at bounding box center [395, 165] width 15 height 8
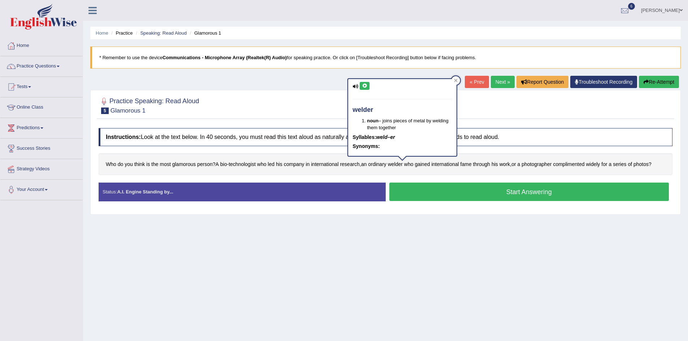
click at [366, 85] on icon at bounding box center [364, 86] width 5 height 4
click at [482, 246] on div "Home Practice Speaking: Read Aloud Glamorous 1 * Remember to use the device Com…" at bounding box center [385, 180] width 605 height 361
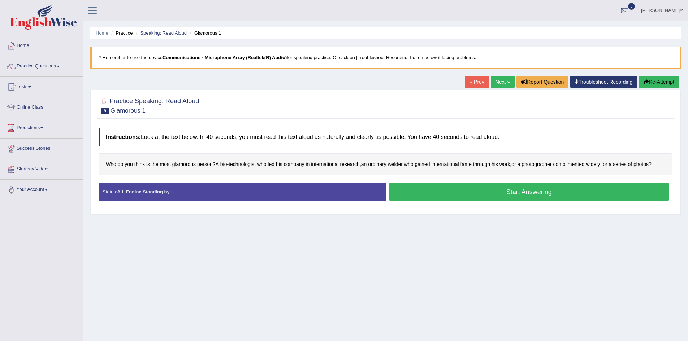
click at [531, 192] on button "Start Answering" at bounding box center [529, 192] width 280 height 18
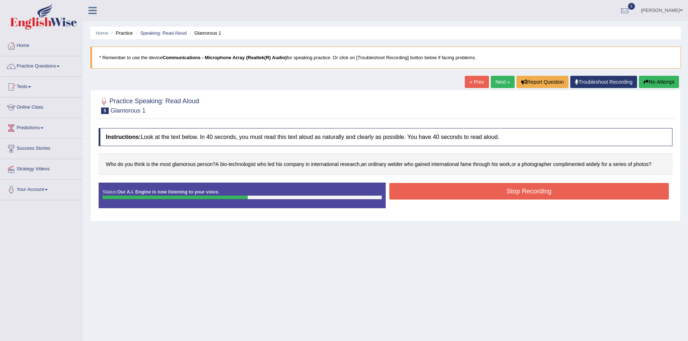
click at [520, 196] on button "Stop Recording" at bounding box center [529, 191] width 280 height 17
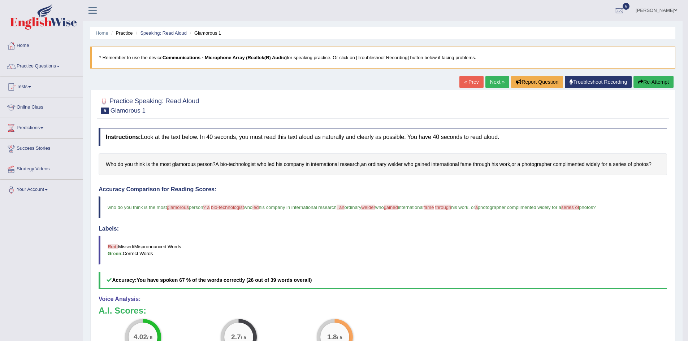
click at [27, 85] on link "Tests" at bounding box center [41, 86] width 82 height 18
click at [35, 209] on link "Strategy Videos" at bounding box center [41, 207] width 82 height 18
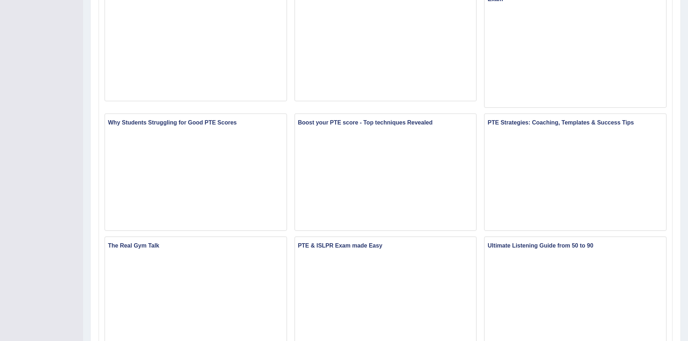
scroll to position [325, 0]
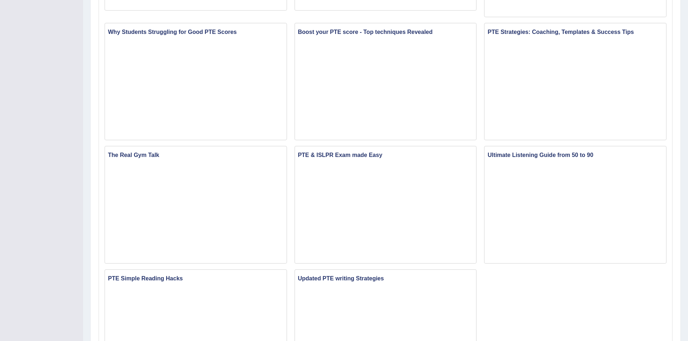
click at [46, 168] on div "Toggle navigation Home Practice Questions Speaking Practice Read Aloud Repeat S…" at bounding box center [344, 50] width 688 height 750
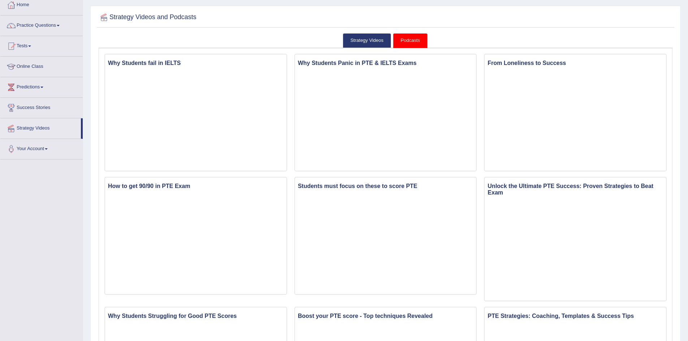
scroll to position [0, 0]
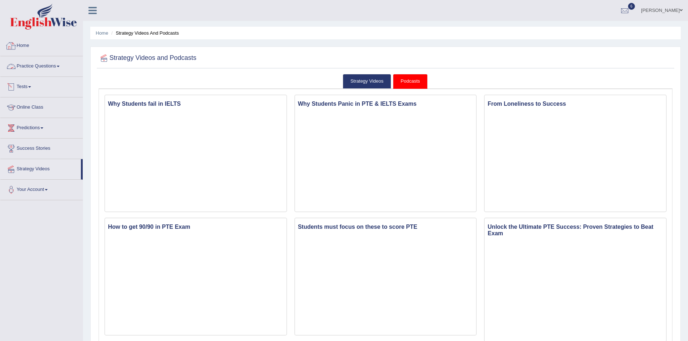
click at [23, 46] on link "Home" at bounding box center [41, 45] width 82 height 18
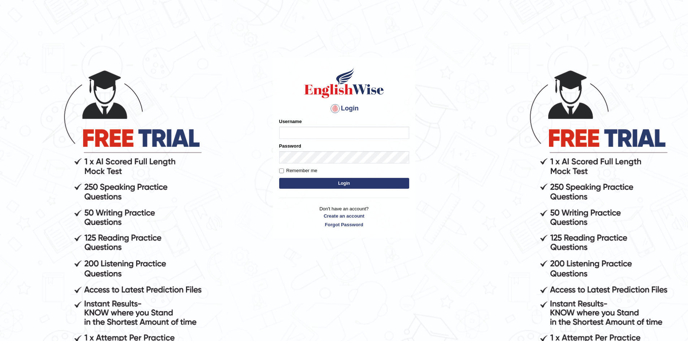
type input "sprajapati"
click at [348, 182] on button "Login" at bounding box center [344, 183] width 130 height 11
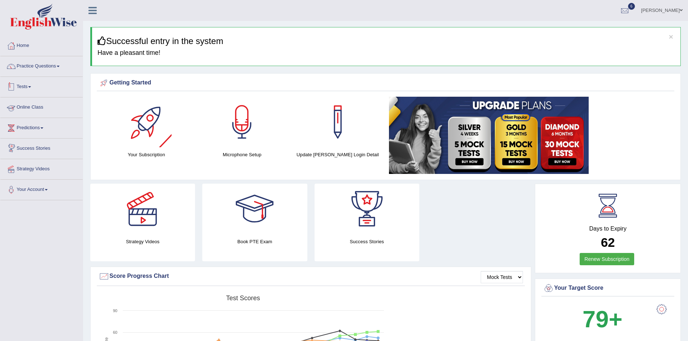
click at [23, 86] on link "Tests" at bounding box center [41, 86] width 82 height 18
click at [32, 104] on link "Take Practice Sectional Test" at bounding box center [47, 103] width 68 height 13
